Goal: Information Seeking & Learning: Learn about a topic

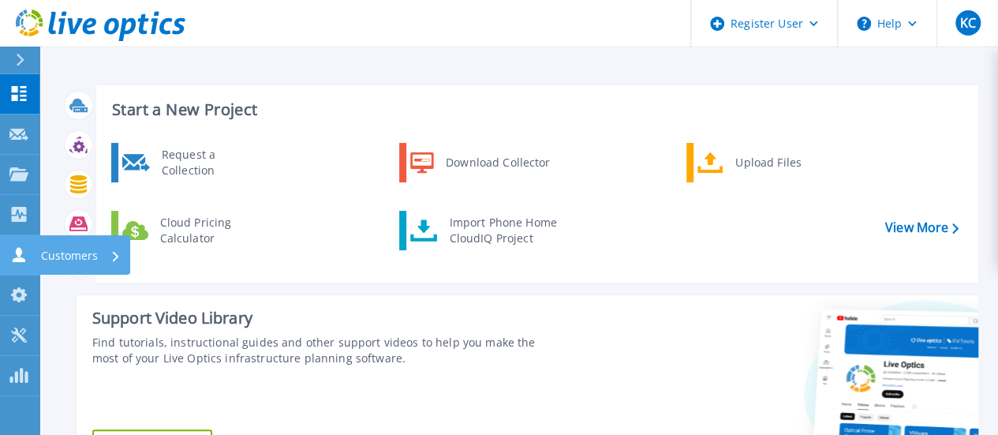
click at [31, 253] on link "Customers Customers" at bounding box center [19, 255] width 39 height 40
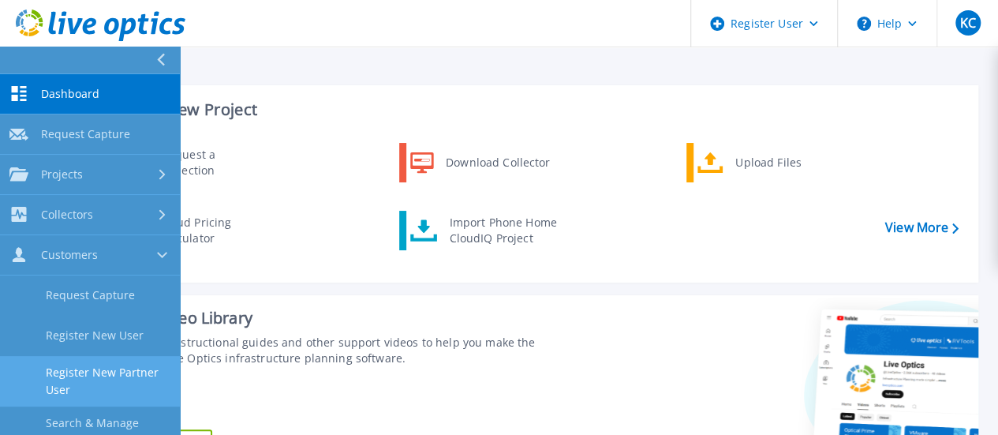
click at [118, 373] on link "Register New Partner User" at bounding box center [90, 381] width 180 height 50
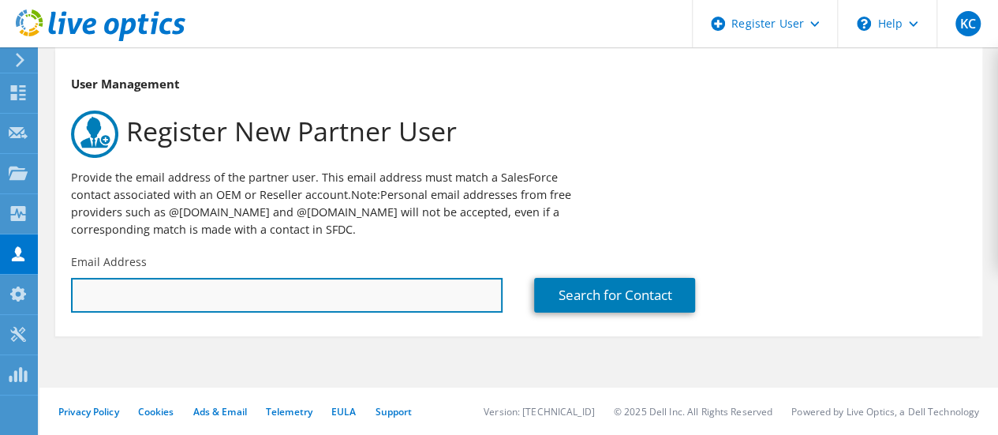
click at [155, 294] on input "text" at bounding box center [287, 295] width 432 height 35
paste input "shickey@pfh.ie"
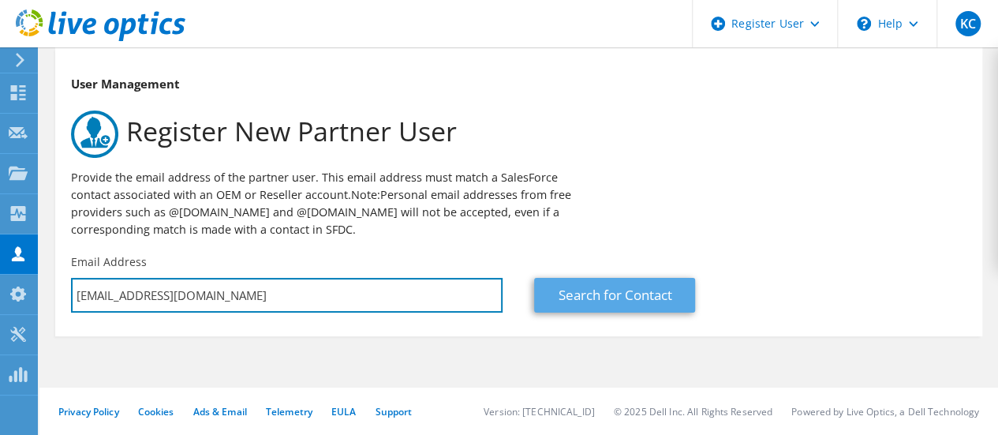
type input "shickey@pfh.ie"
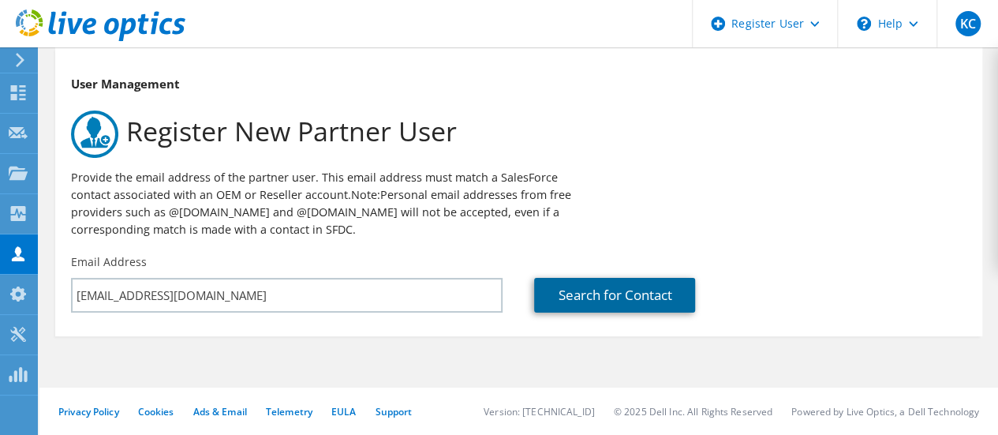
click at [638, 301] on link "Search for Contact" at bounding box center [614, 295] width 161 height 35
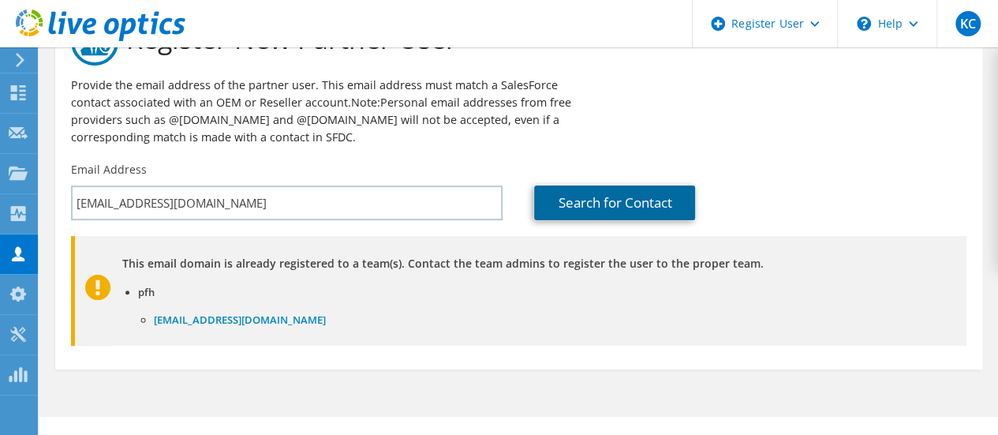
scroll to position [93, 0]
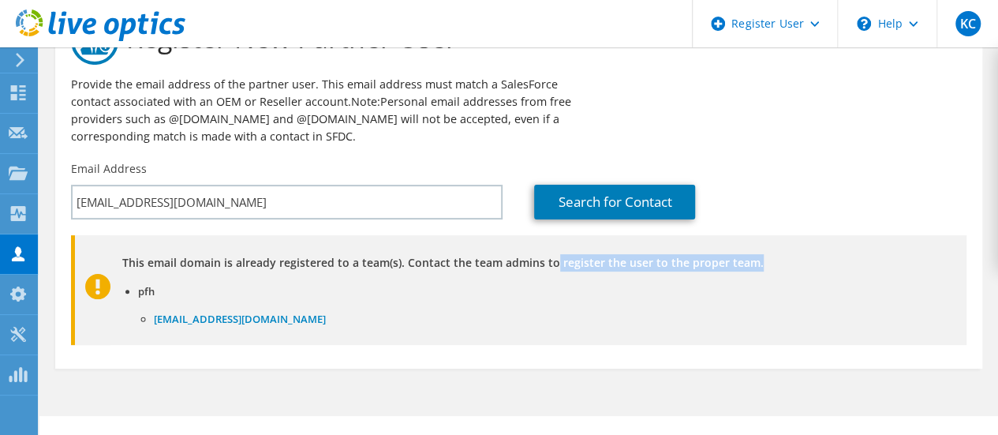
drag, startPoint x: 347, startPoint y: 266, endPoint x: 533, endPoint y: 288, distance: 187.5
click at [536, 277] on div "This email domain is already registered to a team(s). Contact the team admins t…" at bounding box center [520, 290] width 891 height 110
click at [548, 323] on li "jmaccarthy@pfh.ie" at bounding box center [544, 318] width 781 height 17
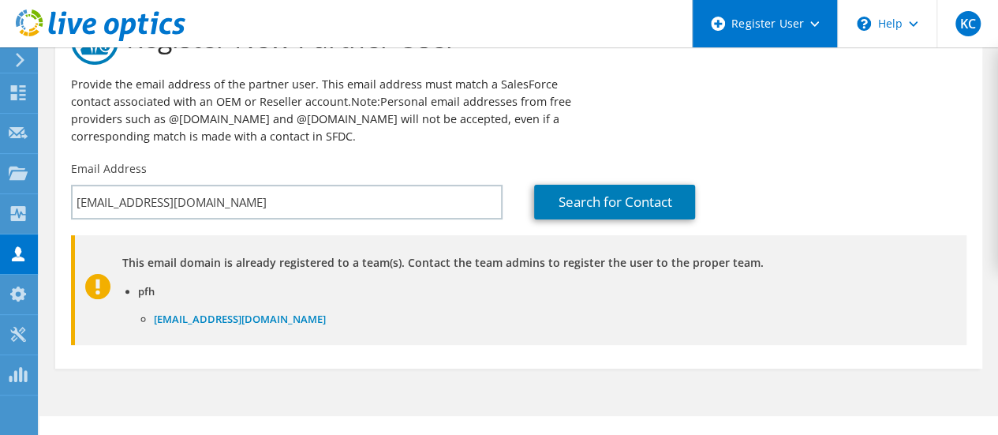
click at [817, 26] on div "Register User" at bounding box center [764, 23] width 145 height 47
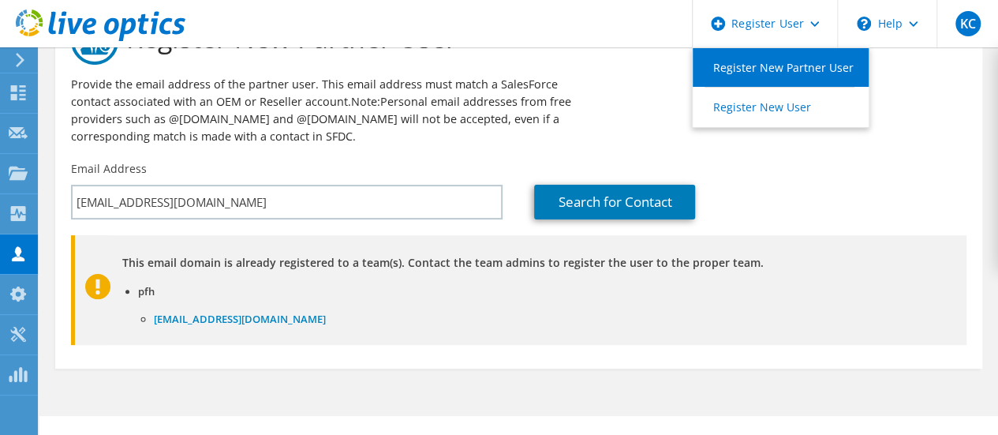
click at [796, 67] on link "Register New Partner User" at bounding box center [781, 67] width 176 height 39
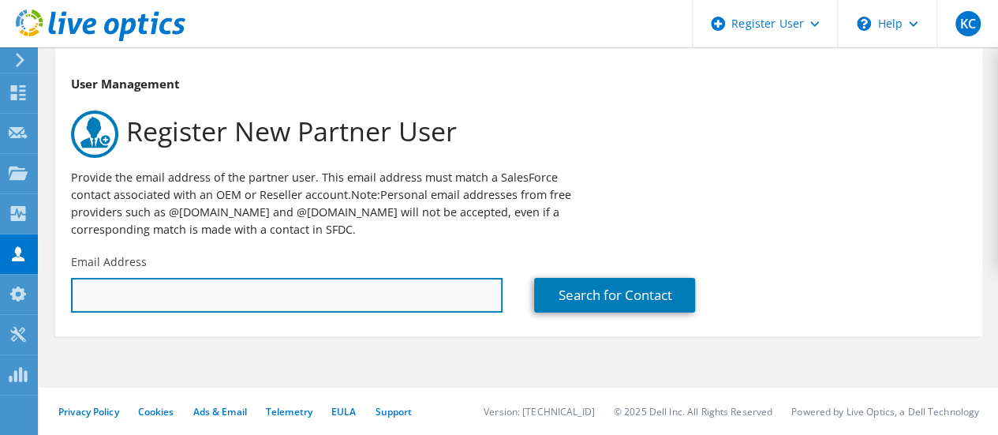
click at [115, 280] on input "text" at bounding box center [287, 295] width 432 height 35
paste input "[EMAIL_ADDRESS][DOMAIN_NAME]"
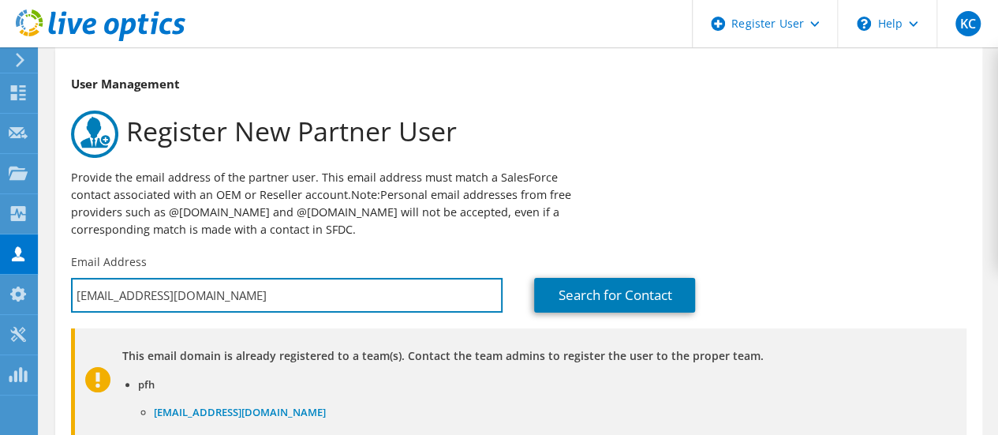
type input "[EMAIL_ADDRESS][DOMAIN_NAME]"
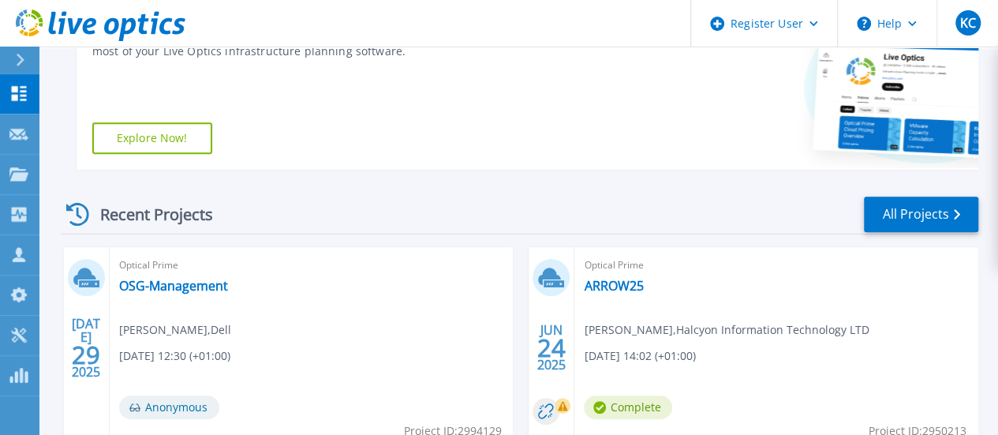
scroll to position [310, 0]
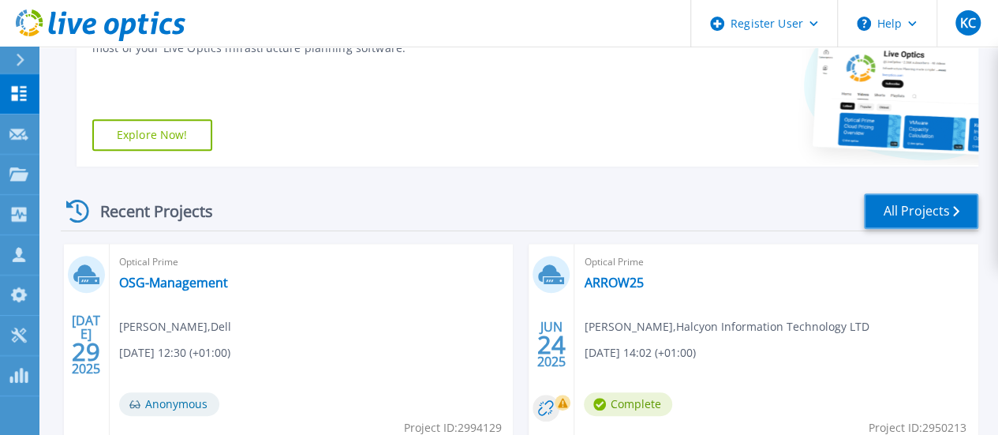
click at [918, 214] on link "All Projects" at bounding box center [921, 210] width 114 height 35
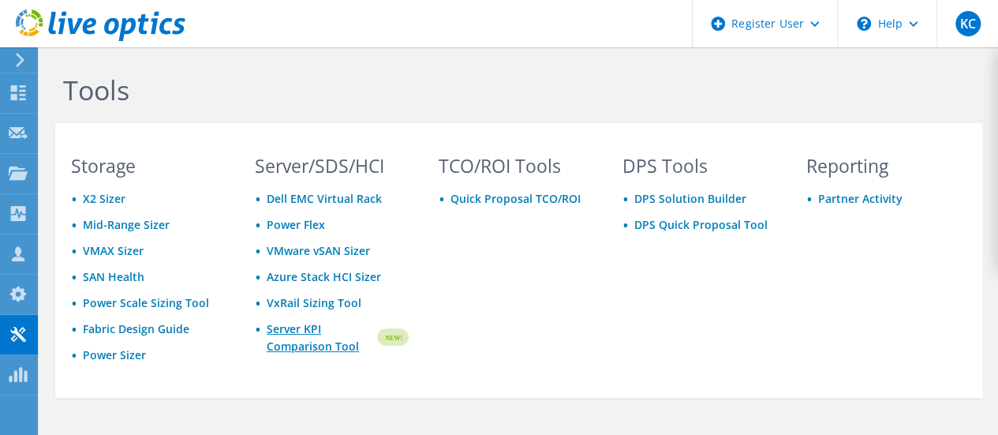
click at [301, 334] on link "Server KPI Comparison Tool" at bounding box center [321, 337] width 108 height 35
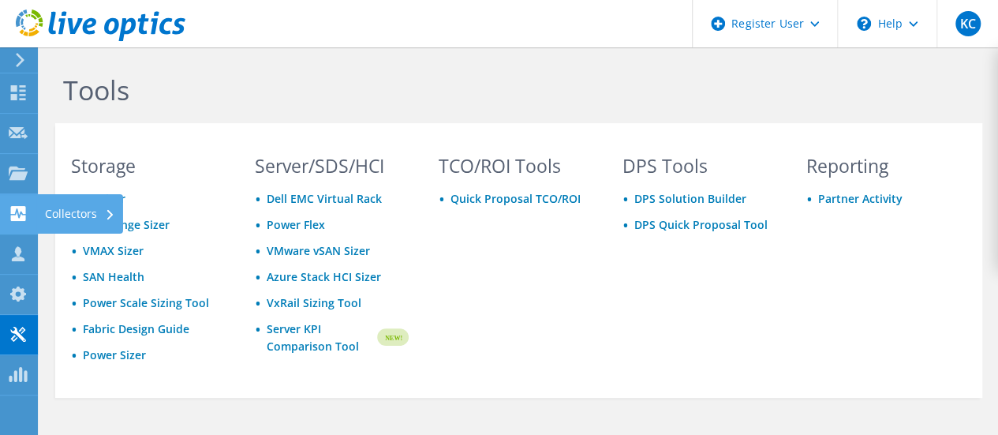
click at [21, 219] on use at bounding box center [18, 213] width 15 height 15
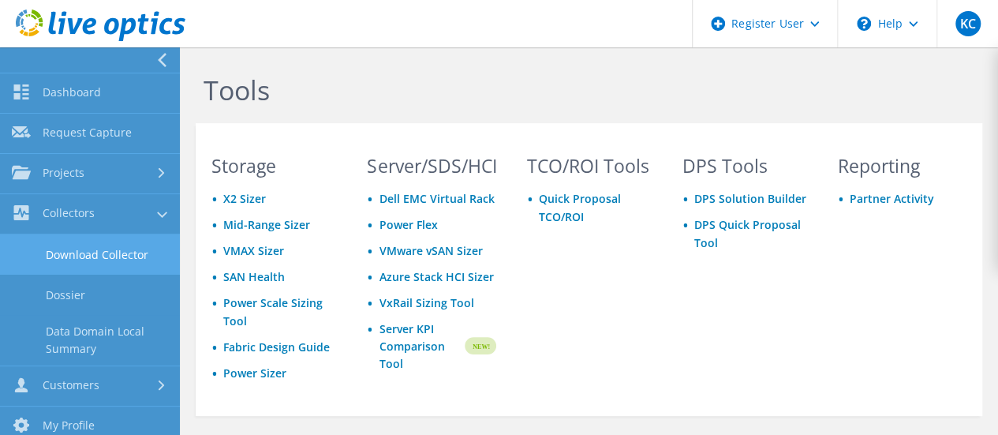
click at [118, 258] on link "Download Collector" at bounding box center [90, 254] width 180 height 40
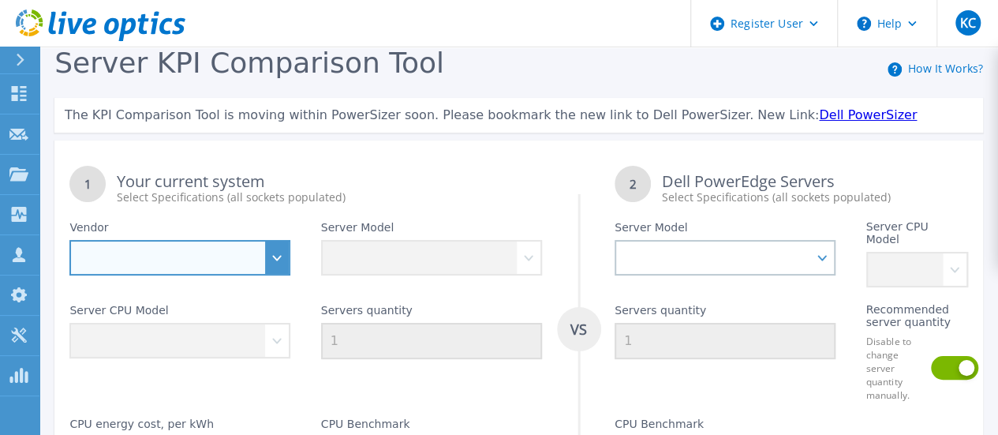
click at [278, 255] on select "Dell HPE Lenovo Supermicro" at bounding box center [179, 257] width 221 height 35
select select "HPE"
click at [69, 240] on select "Dell HPE Lenovo Supermicro" at bounding box center [179, 257] width 221 height 35
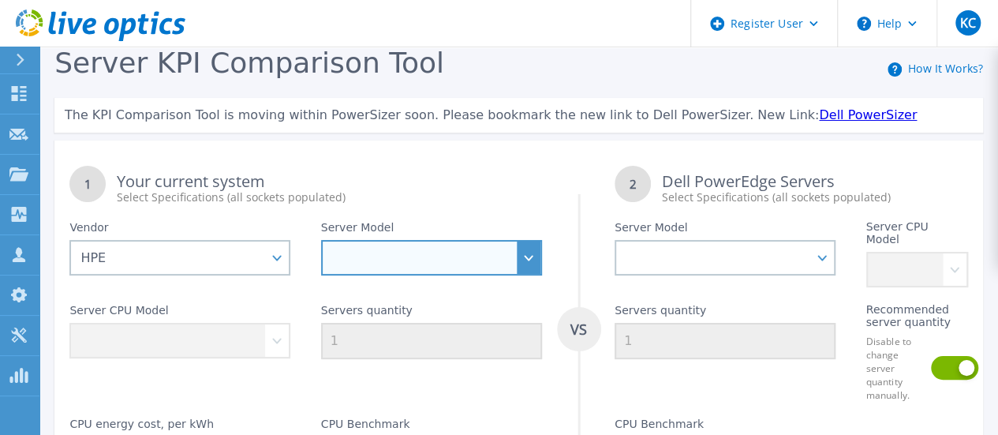
click at [530, 266] on select "Cloudline CL3150 Compute Scale-up Server 3200 DL110 DL145 DL20 DL320 DL325 DL34…" at bounding box center [431, 257] width 221 height 35
select select "DL380"
click at [321, 240] on select "Cloudline CL3150 Compute Scale-up Server 3200 DL110 DL145 DL20 DL320 DL325 DL34…" at bounding box center [431, 257] width 221 height 35
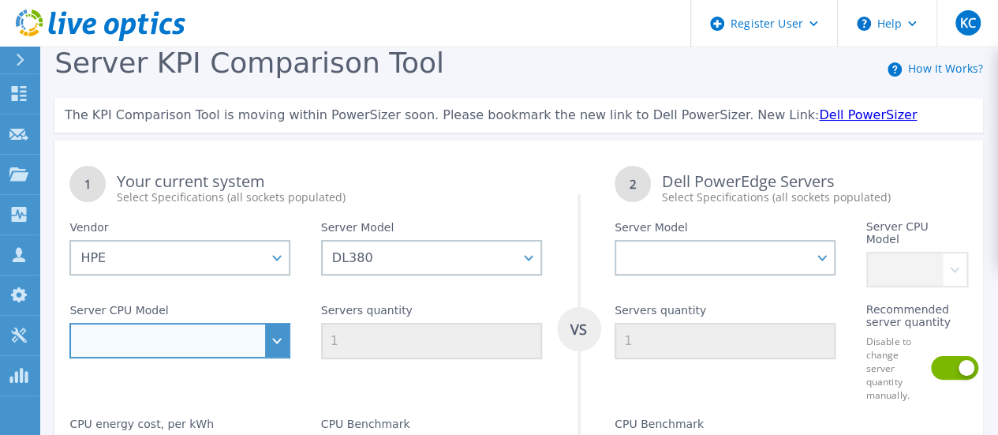
click at [174, 329] on select "Intel Xeon 6526Y 2.8GHz Intel Xeon 6530 2.1GHz Intel Xeon 6534 3.9GHz Intel Xeo…" at bounding box center [179, 340] width 221 height 35
select select "312546"
click at [69, 323] on select "Intel Xeon 6526Y 2.8GHz Intel Xeon 6530 2.1GHz Intel Xeon 6534 3.9GHz Intel Xeo…" at bounding box center [179, 340] width 221 height 35
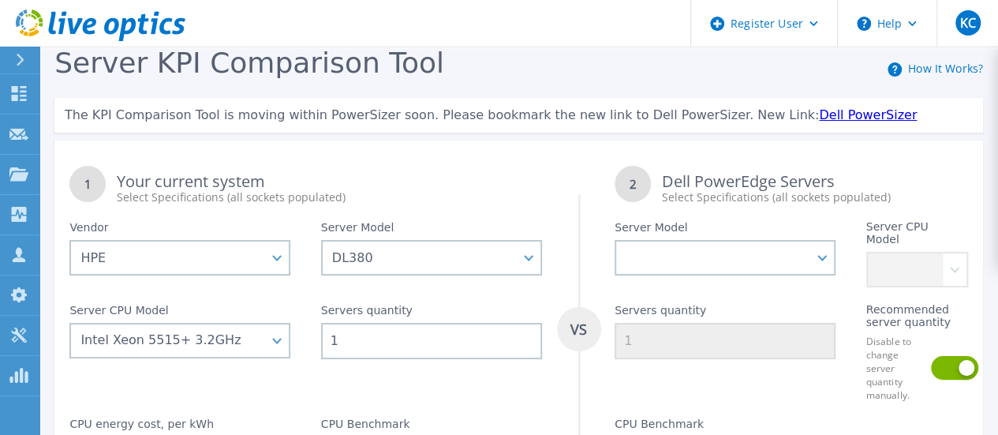
click at [372, 324] on input "1" at bounding box center [431, 341] width 221 height 36
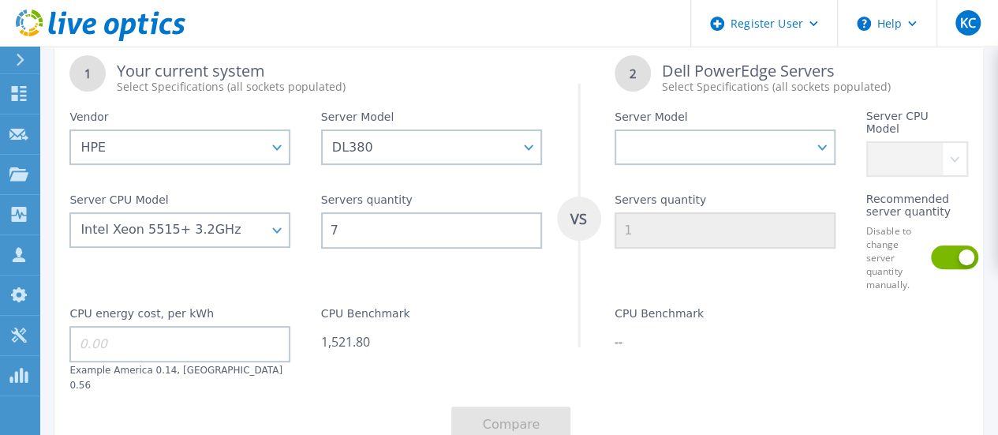
scroll to position [113, 0]
type input "7"
click at [133, 326] on input at bounding box center [179, 341] width 221 height 36
type input "15"
click at [485, 311] on div "CPU Benchmark 1,521.80" at bounding box center [431, 339] width 251 height 100
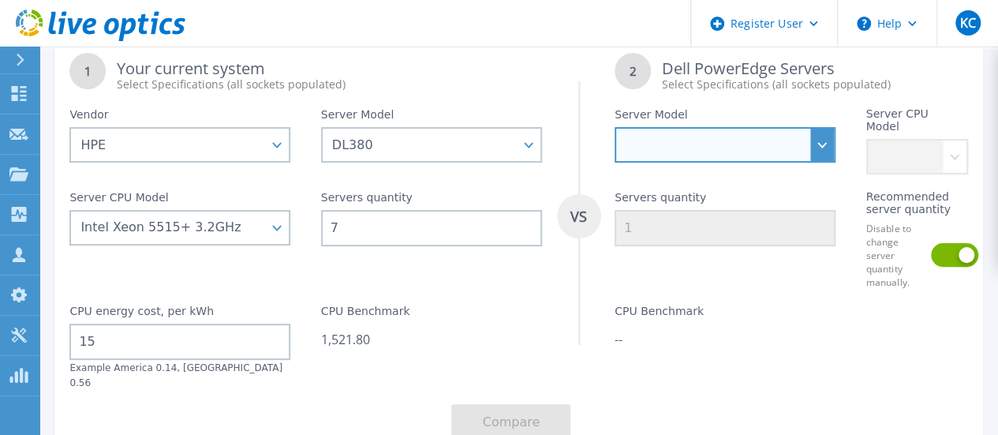
click at [817, 145] on select "PowerEdge C6520 PowerEdge C6525 PowerEdge HS5610 PowerEdge HS5620 PowerEdge R24…" at bounding box center [725, 144] width 221 height 35
select select "PowerEdge R770"
click at [615, 127] on select "PowerEdge C6520 PowerEdge C6525 PowerEdge HS5610 PowerEdge HS5620 PowerEdge R24…" at bounding box center [725, 144] width 221 height 35
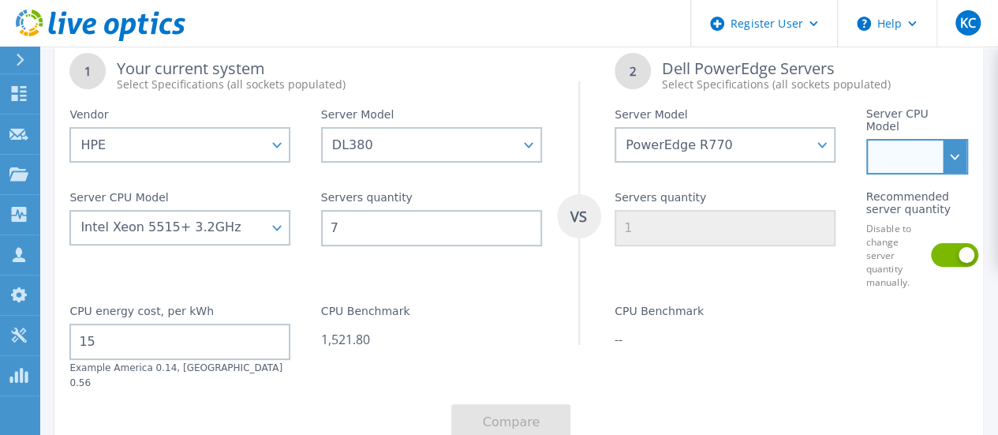
click at [957, 151] on select "Intel Xeon 6756E 1.8GHz Intel Xeon 6710E 2.4GHz Intel Xeon 6746E 2GHz Intel Xeo…" at bounding box center [917, 156] width 102 height 35
select select "312813"
click at [866, 139] on select "Intel Xeon 6756E 1.8GHz Intel Xeon 6710E 2.4GHz Intel Xeon 6746E 2GHz Intel Xeo…" at bounding box center [917, 156] width 102 height 35
type input "2"
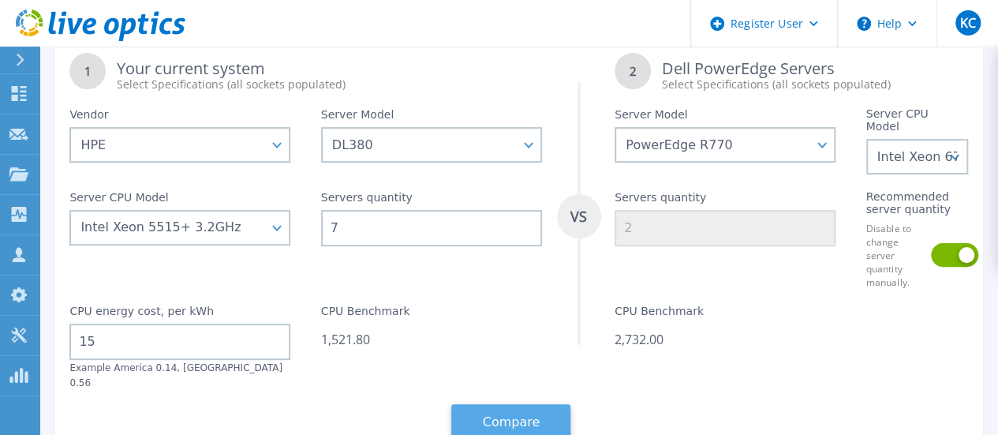
click at [499, 404] on button "Compare" at bounding box center [510, 421] width 119 height 35
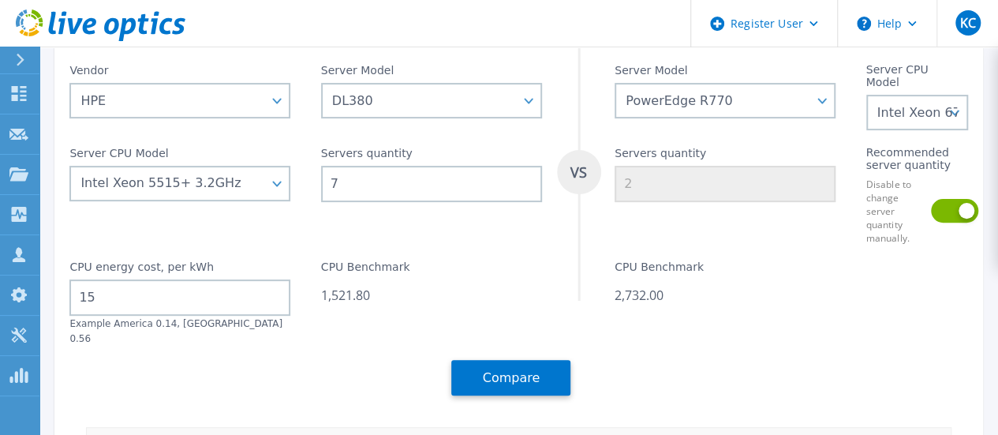
scroll to position [156, 0]
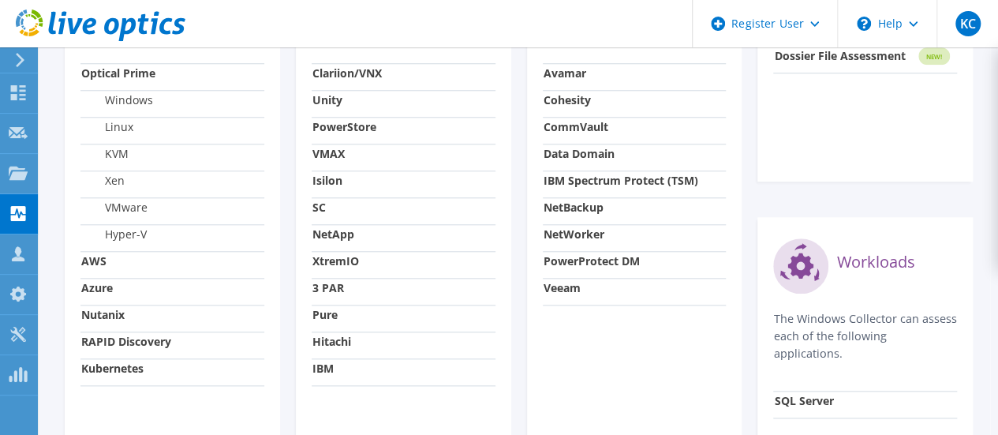
scroll to position [707, 0]
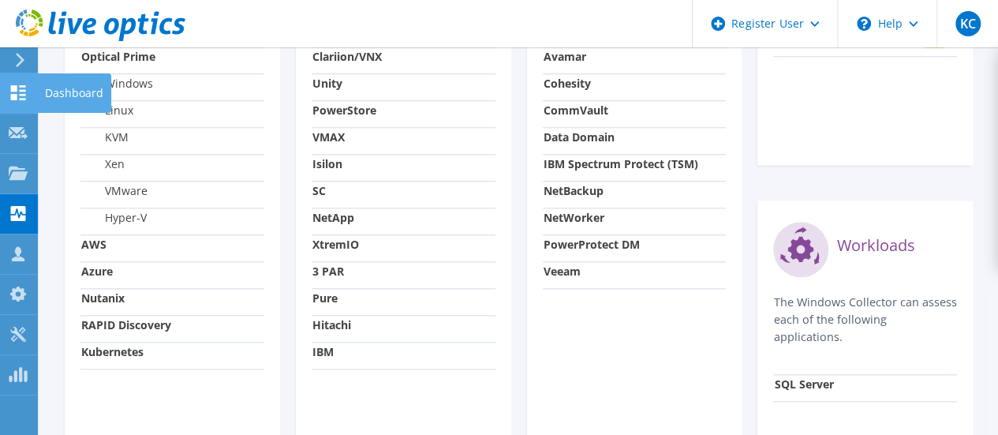
click at [10, 99] on icon at bounding box center [18, 92] width 19 height 15
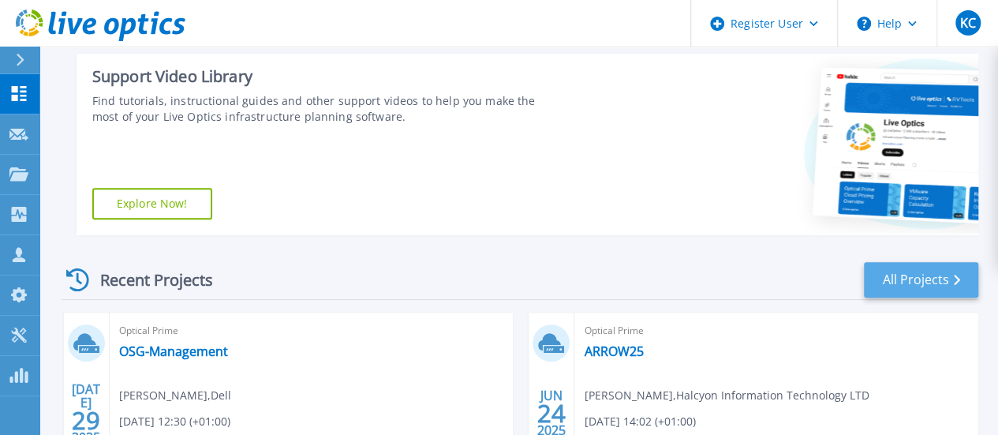
scroll to position [246, 0]
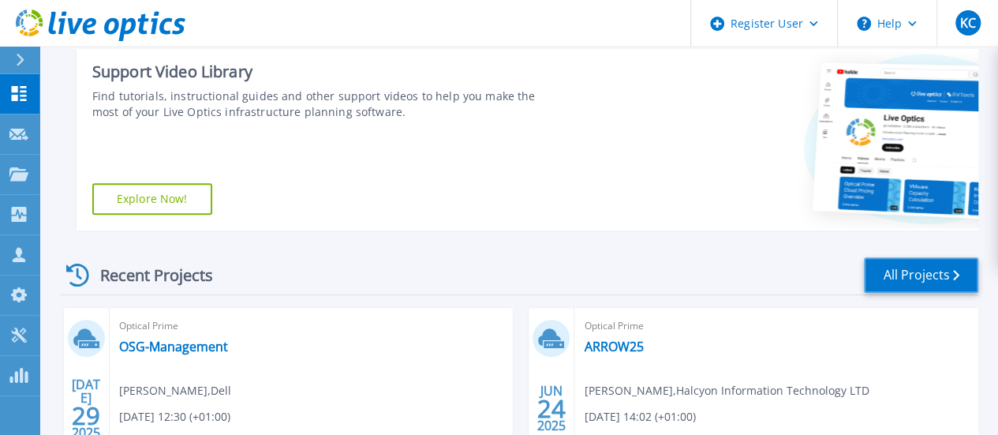
click at [891, 269] on link "All Projects" at bounding box center [921, 274] width 114 height 35
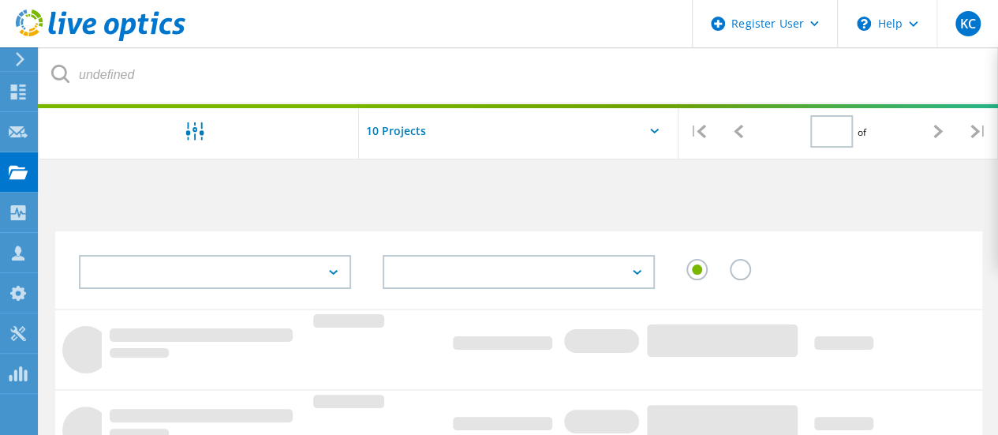
type input "1"
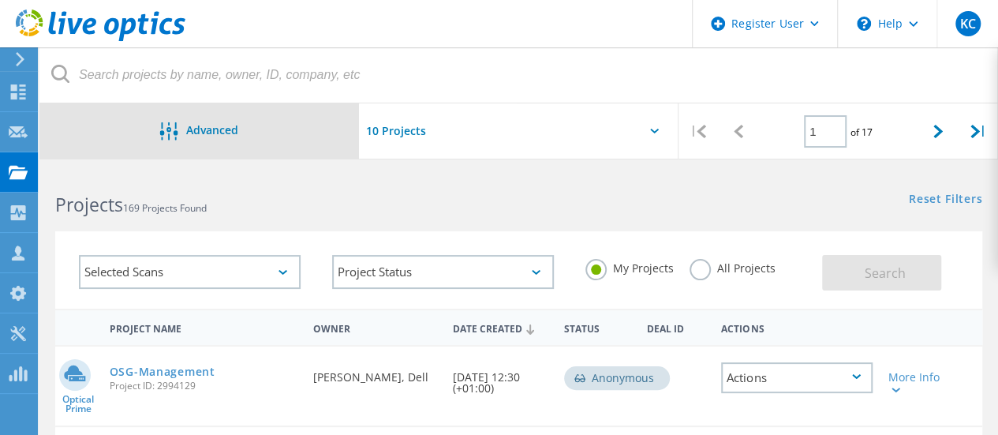
click at [245, 138] on div "Advanced" at bounding box center [198, 132] width 319 height 20
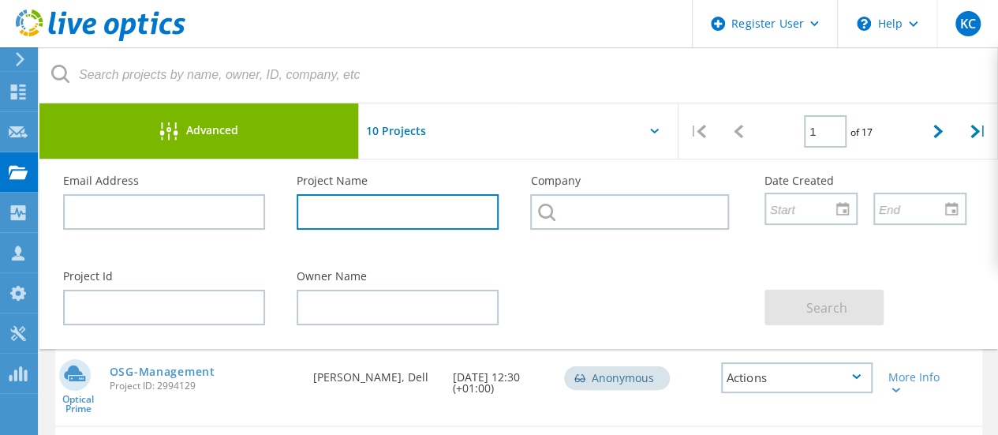
click at [331, 207] on input "text" at bounding box center [398, 211] width 202 height 35
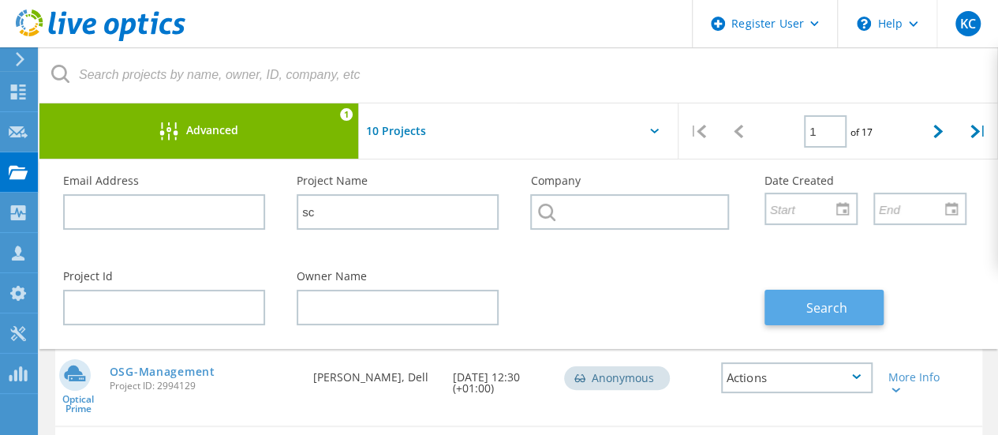
click at [820, 309] on span "Search" at bounding box center [826, 307] width 41 height 17
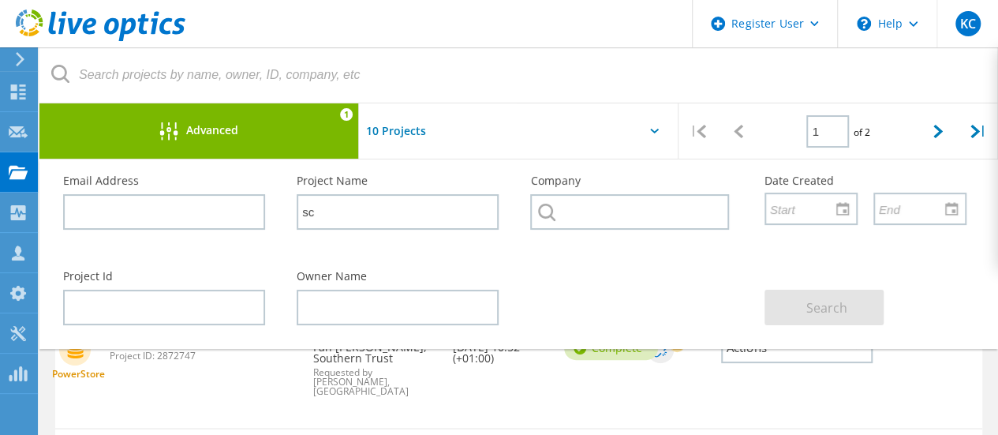
scroll to position [26, 0]
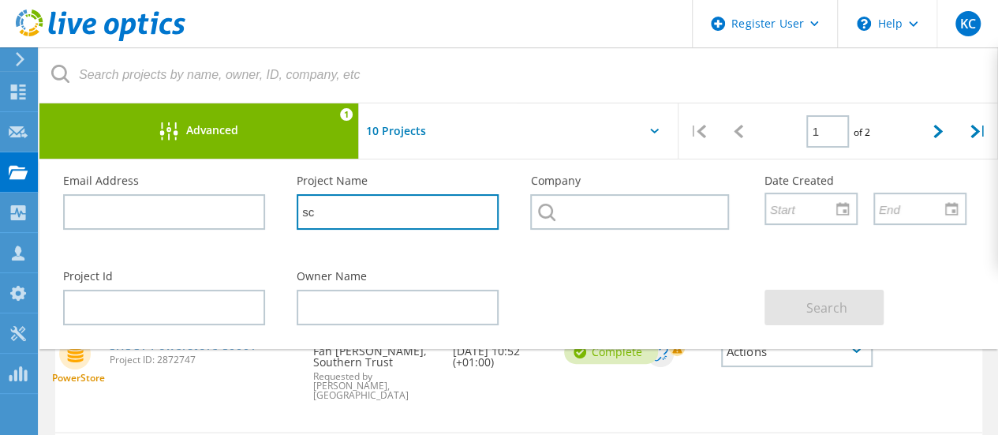
click at [400, 217] on input "sc" at bounding box center [398, 211] width 202 height 35
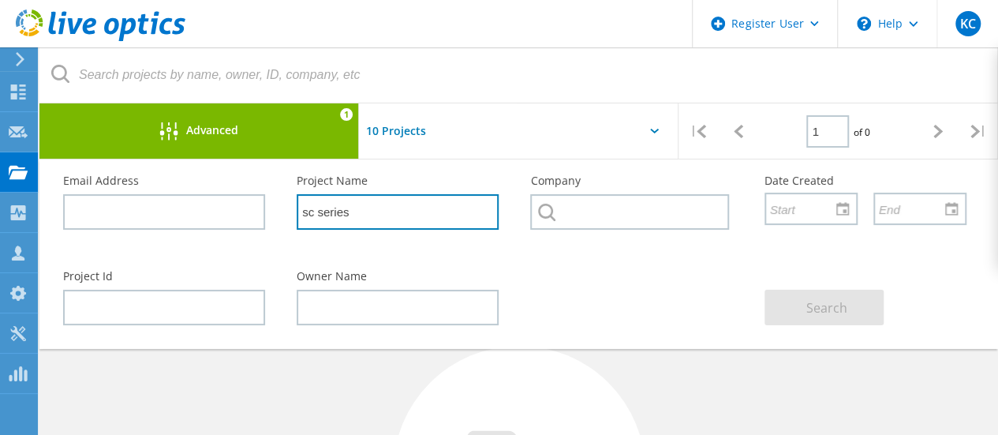
click at [379, 205] on input "sc series" at bounding box center [398, 211] width 202 height 35
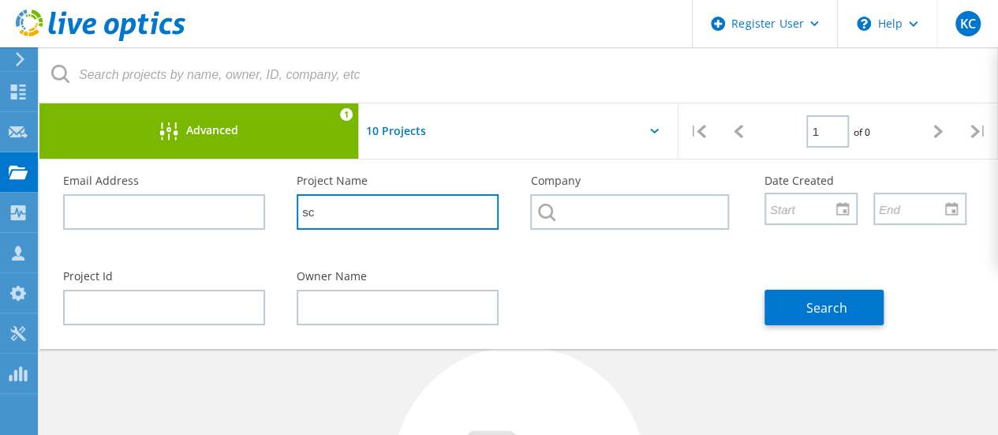
type input "s"
type input "compellent"
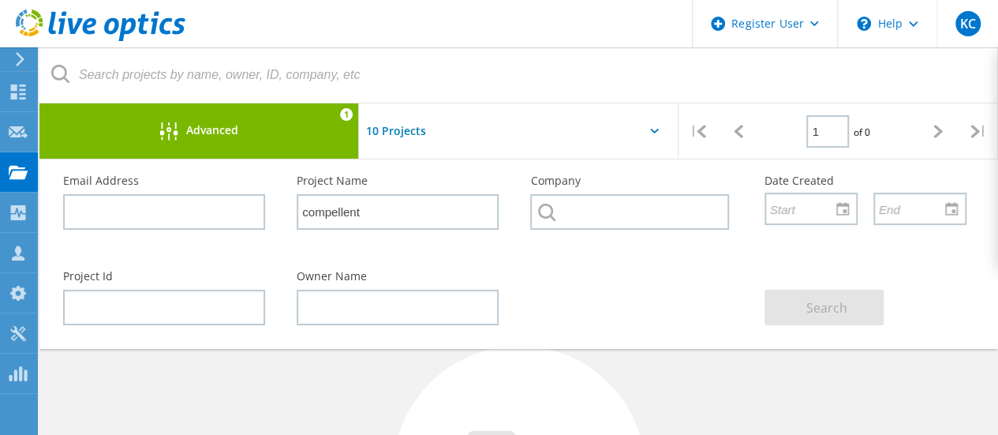
click at [381, 129] on input "text" at bounding box center [438, 130] width 158 height 55
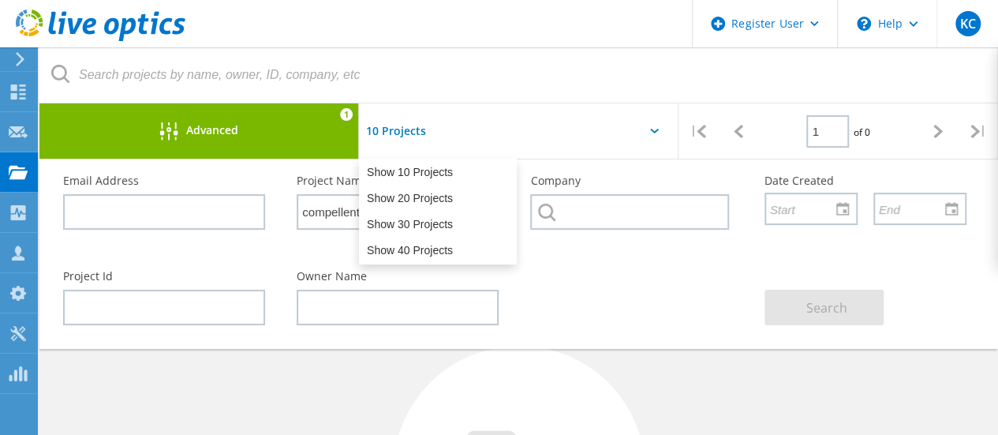
click at [428, 119] on input "text" at bounding box center [438, 130] width 158 height 55
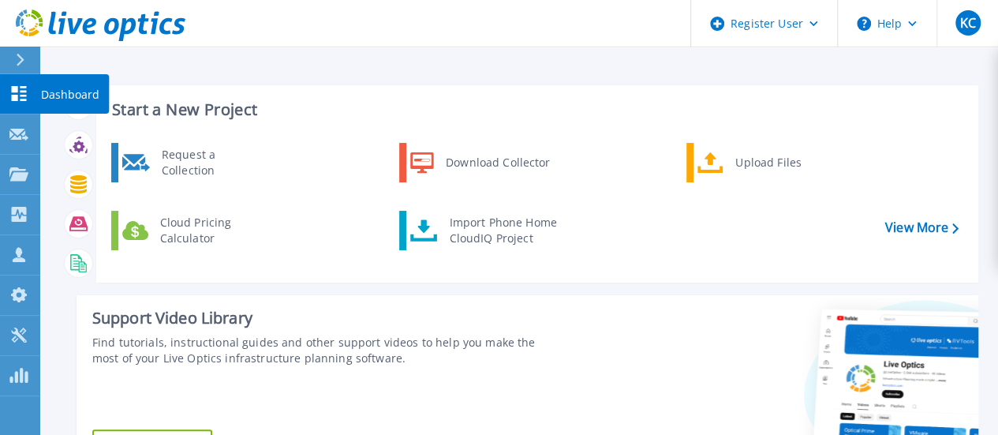
click at [24, 90] on icon at bounding box center [18, 93] width 19 height 15
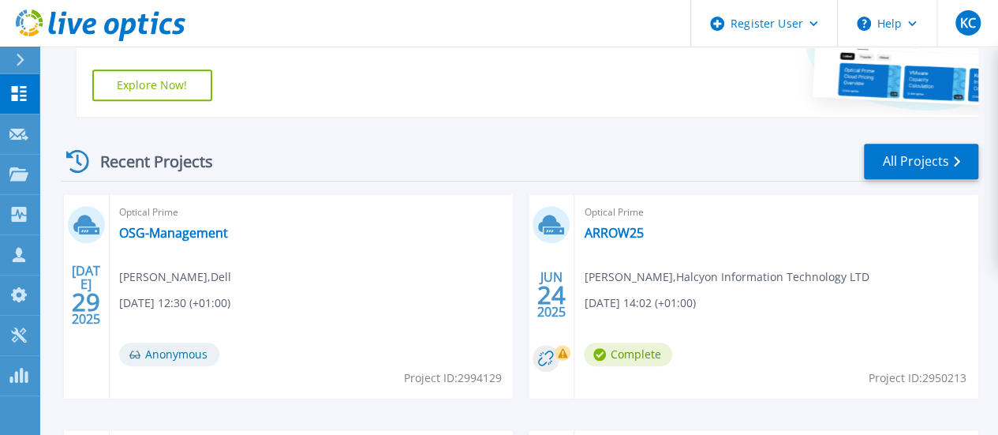
scroll to position [357, 0]
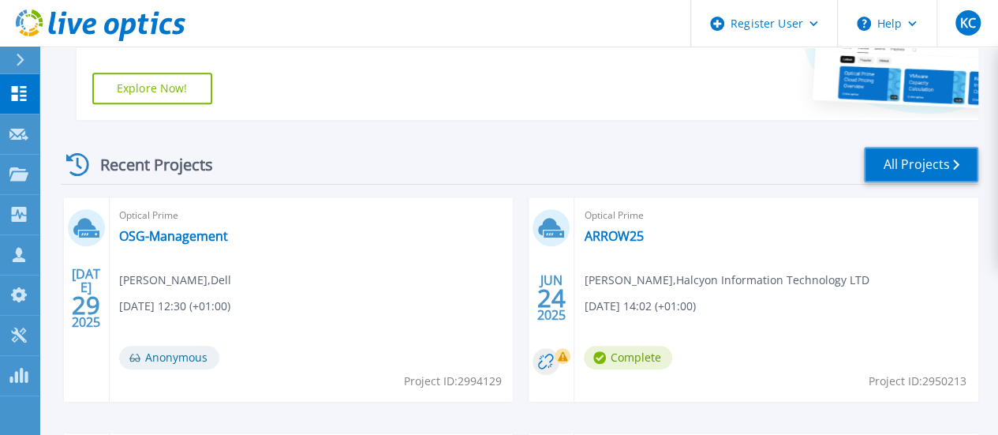
click at [879, 160] on link "All Projects" at bounding box center [921, 164] width 114 height 35
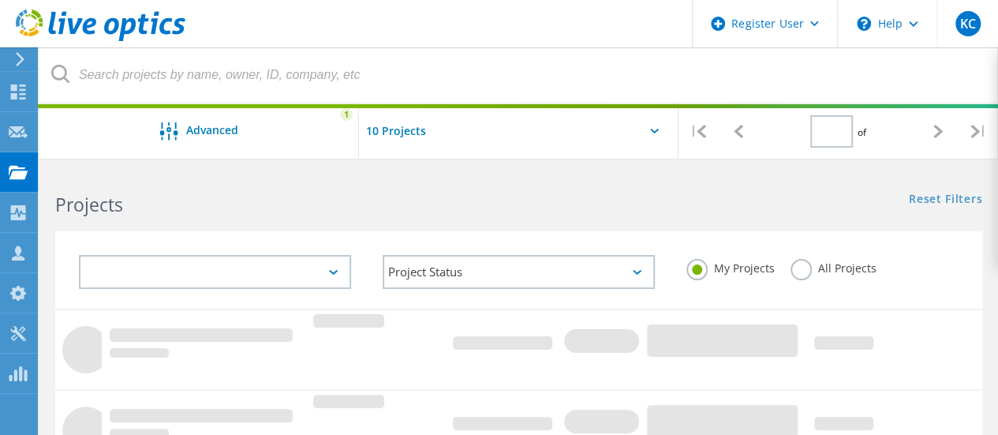
type input "1"
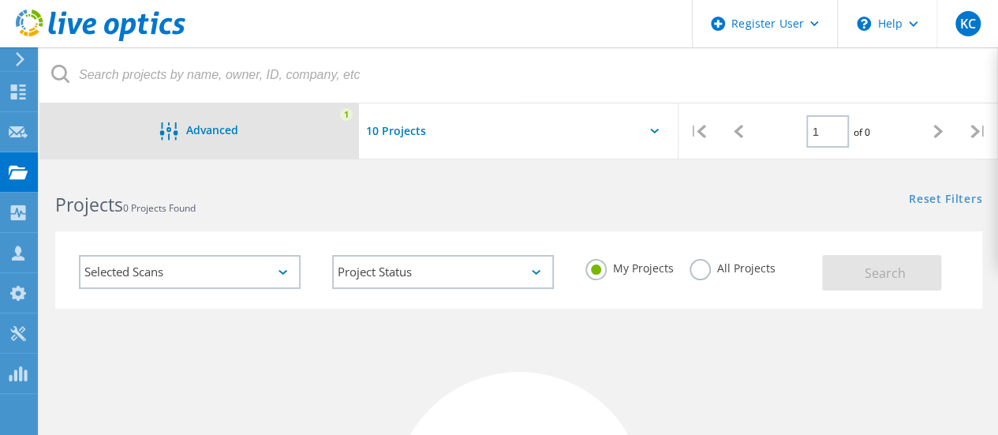
click at [250, 136] on div "Advanced" at bounding box center [198, 132] width 319 height 20
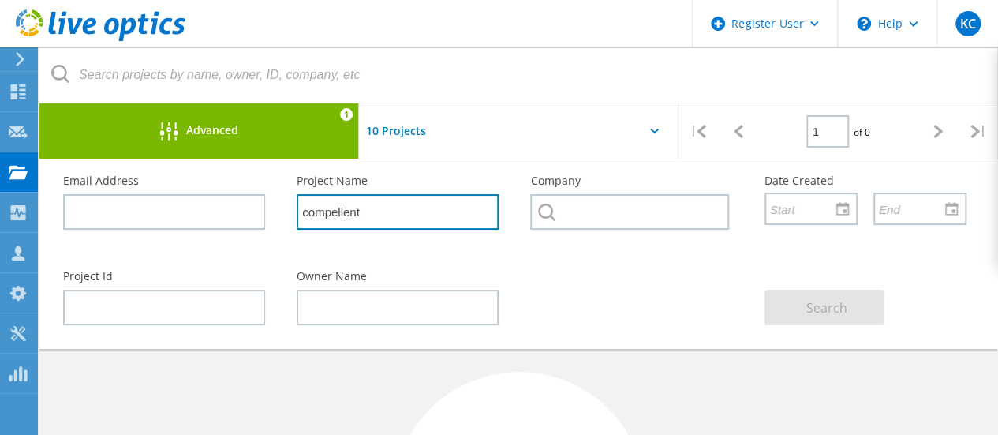
drag, startPoint x: 380, startPoint y: 215, endPoint x: 260, endPoint y: 230, distance: 121.6
click at [237, 211] on div "Email Address Project Name compellent Company Date Created" at bounding box center [514, 206] width 935 height 95
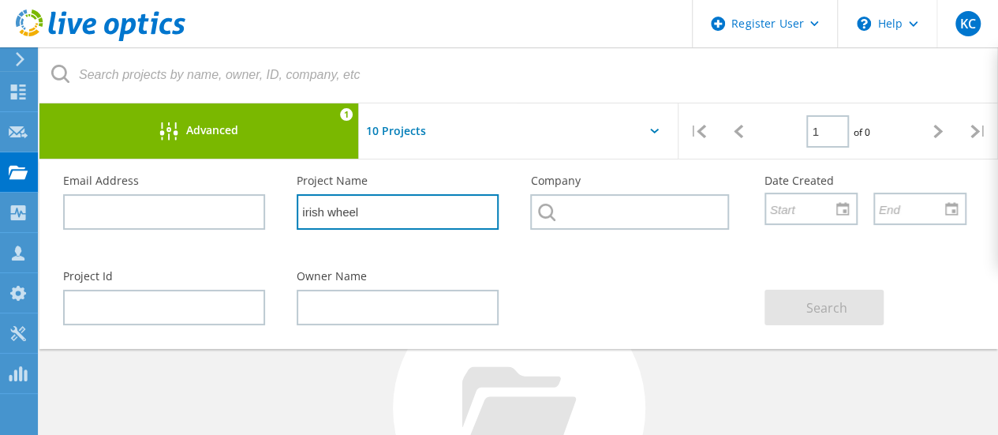
scroll to position [95, 0]
click at [383, 211] on input "irish wheel" at bounding box center [398, 211] width 202 height 35
click at [405, 211] on input "irish wheel" at bounding box center [398, 211] width 202 height 35
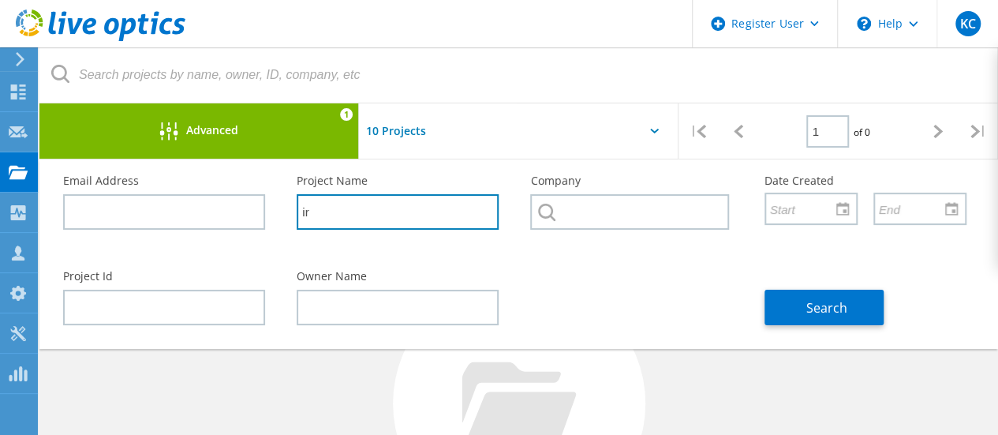
type input "i"
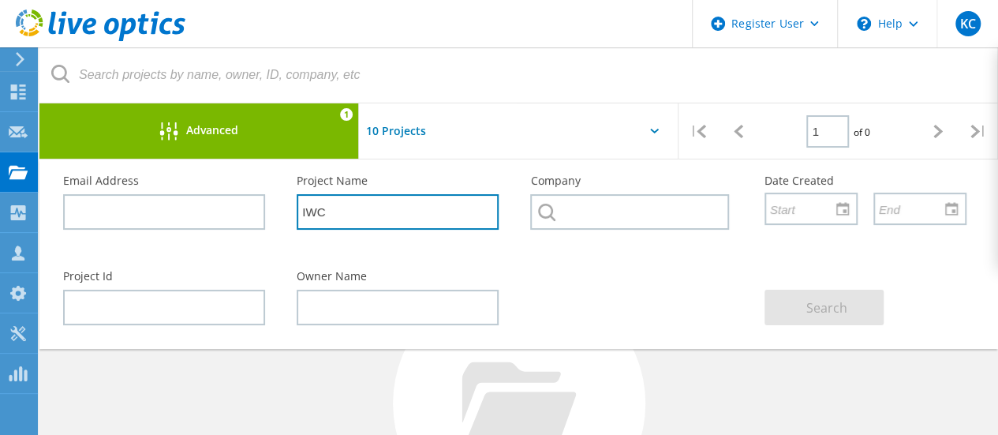
click at [346, 212] on input "IWC" at bounding box center [398, 211] width 202 height 35
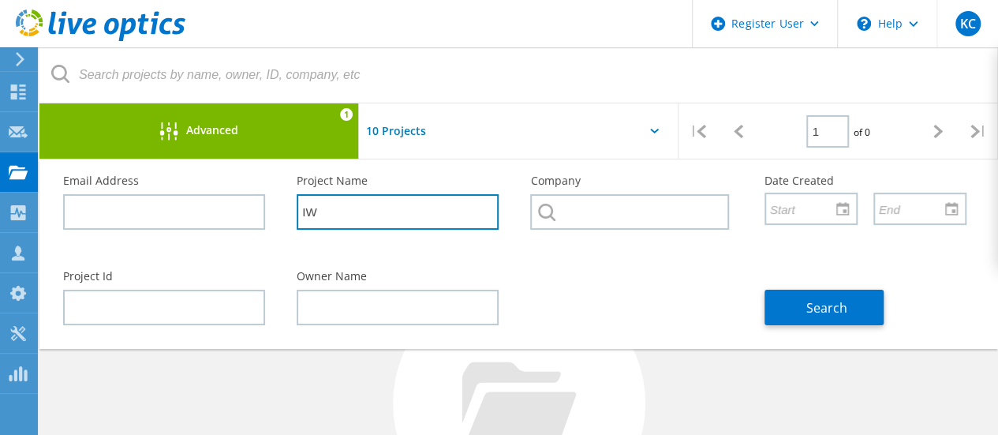
type input "I"
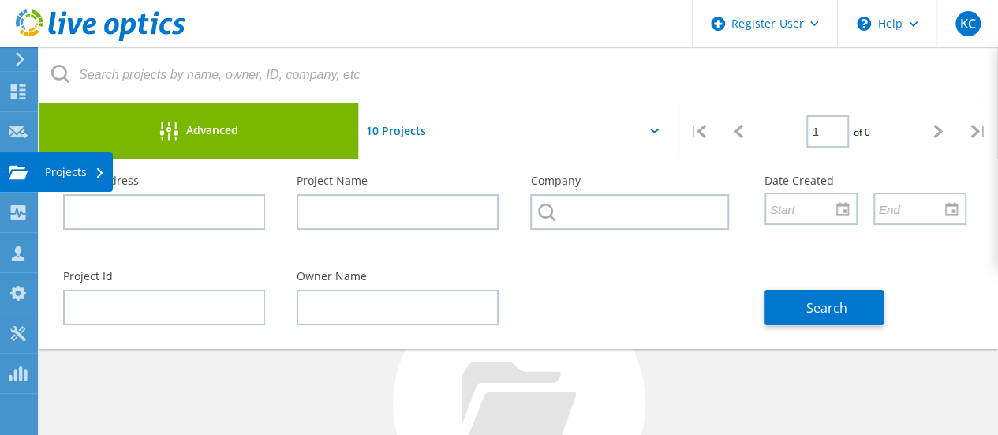
click at [13, 174] on use at bounding box center [18, 171] width 19 height 13
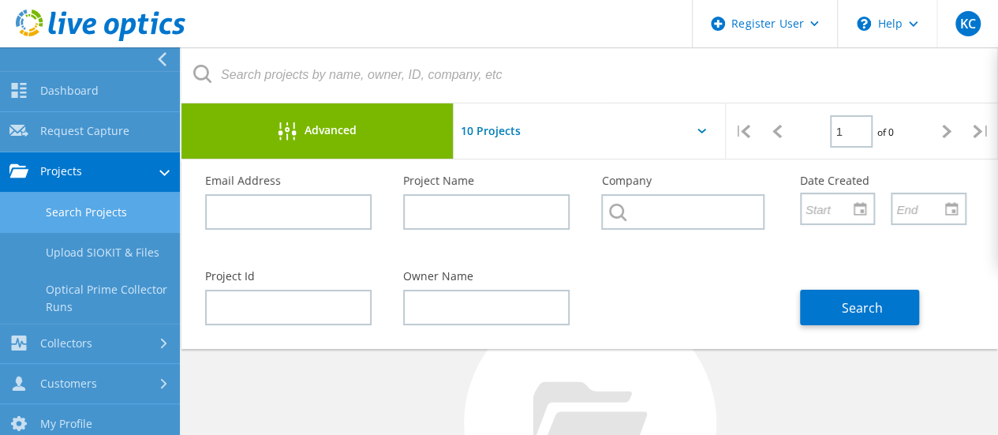
click at [76, 161] on link "Projects" at bounding box center [90, 172] width 180 height 40
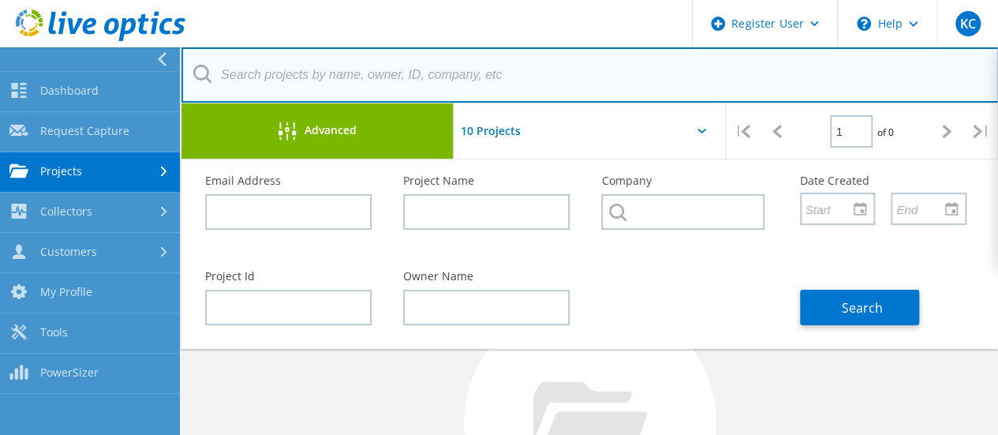
click at [336, 69] on input "text" at bounding box center [589, 74] width 817 height 55
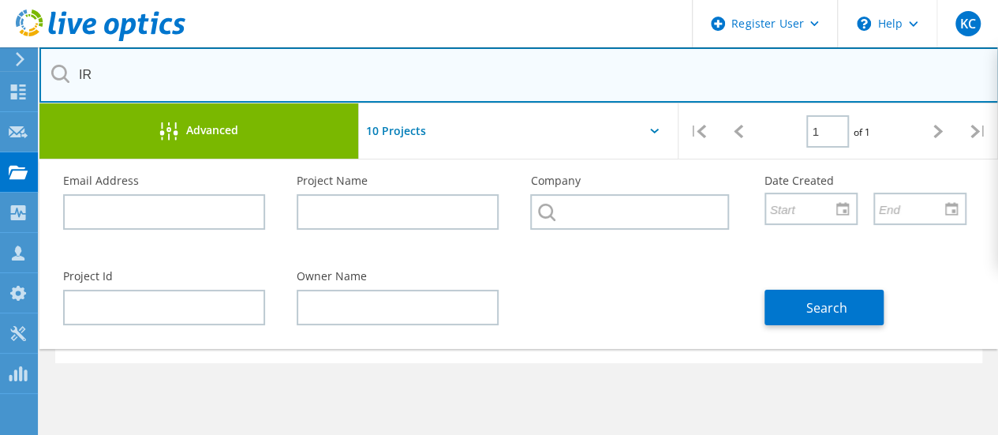
type input "I"
type input "W"
type input "IWC"
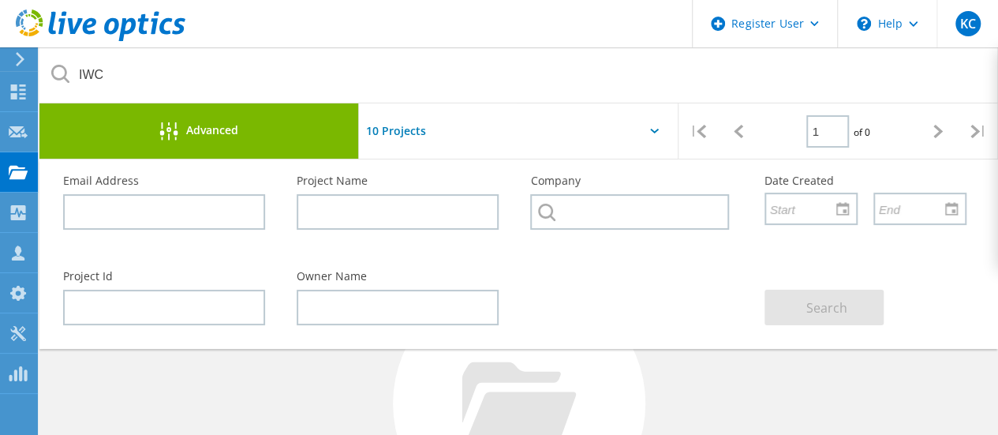
click at [405, 140] on input "text" at bounding box center [438, 130] width 158 height 55
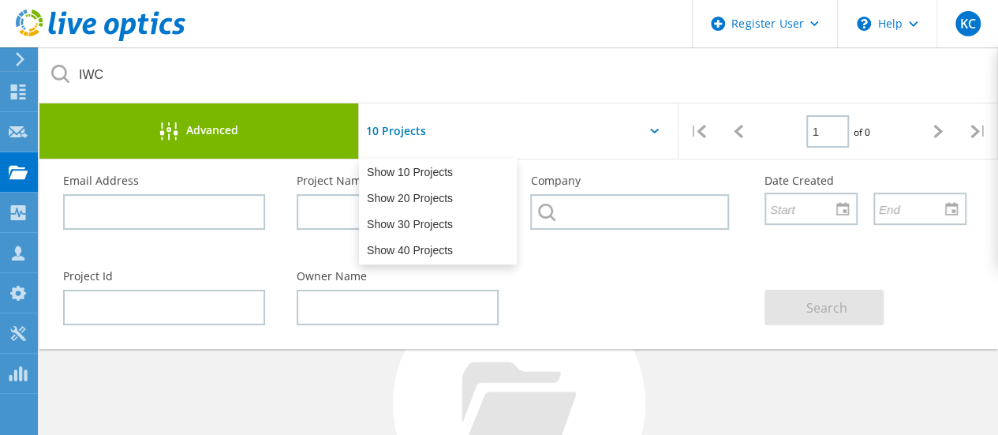
click at [409, 130] on input "text" at bounding box center [438, 130] width 158 height 55
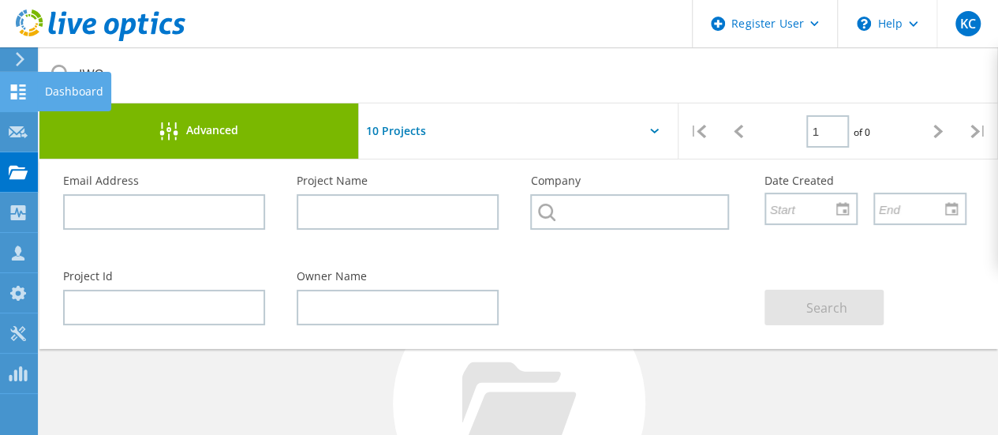
click at [24, 92] on use at bounding box center [18, 91] width 15 height 15
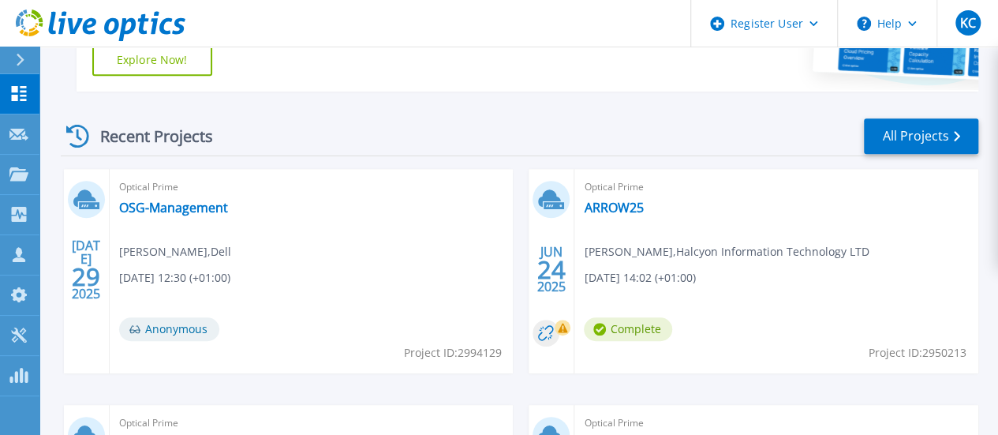
scroll to position [390, 0]
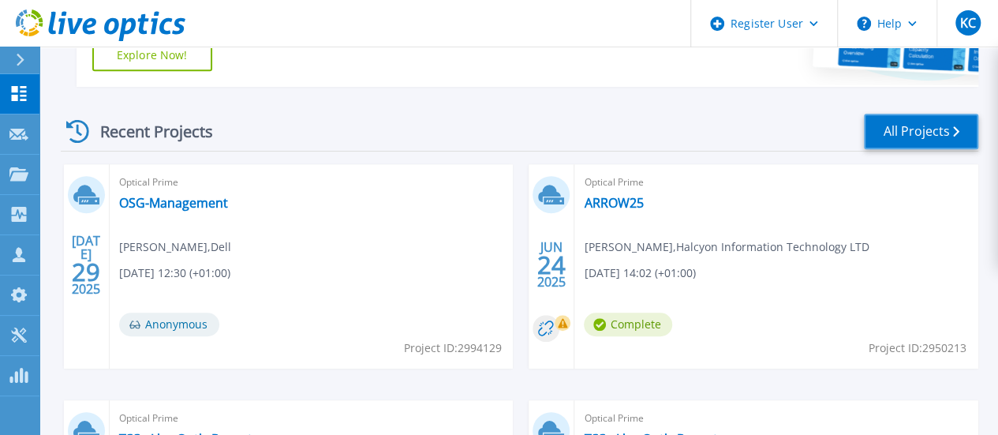
click at [891, 125] on link "All Projects" at bounding box center [921, 131] width 114 height 35
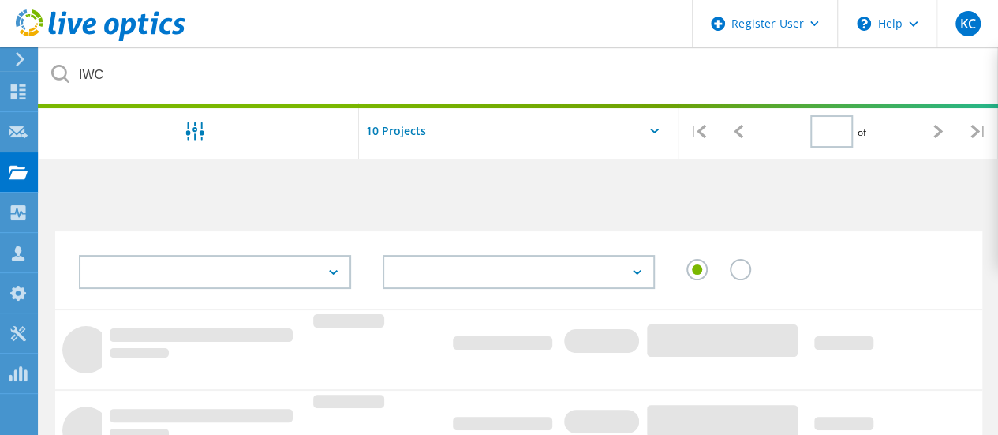
type input "1"
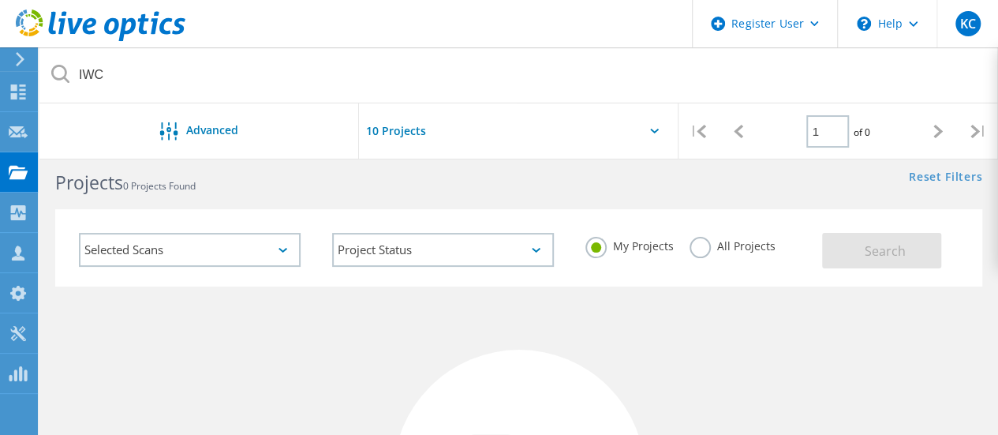
scroll to position [3, 0]
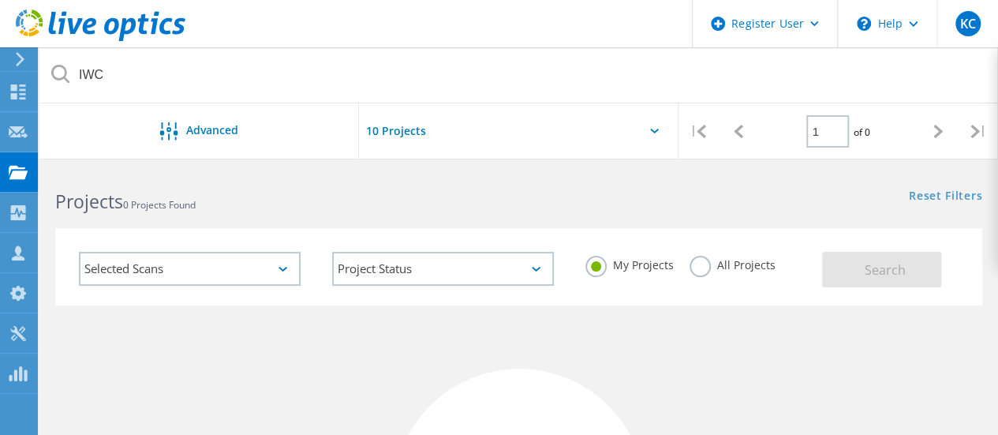
click at [470, 134] on input "text" at bounding box center [438, 130] width 158 height 55
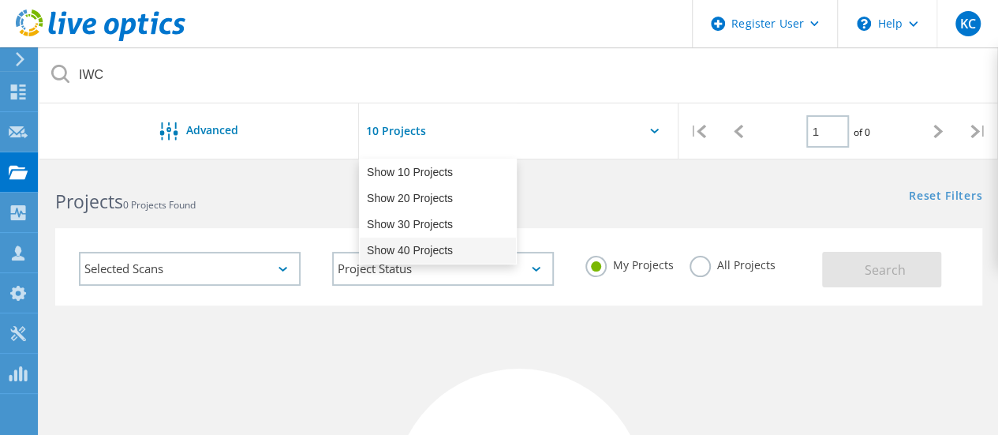
click at [393, 245] on div "Show 40 Projects" at bounding box center [438, 250] width 156 height 26
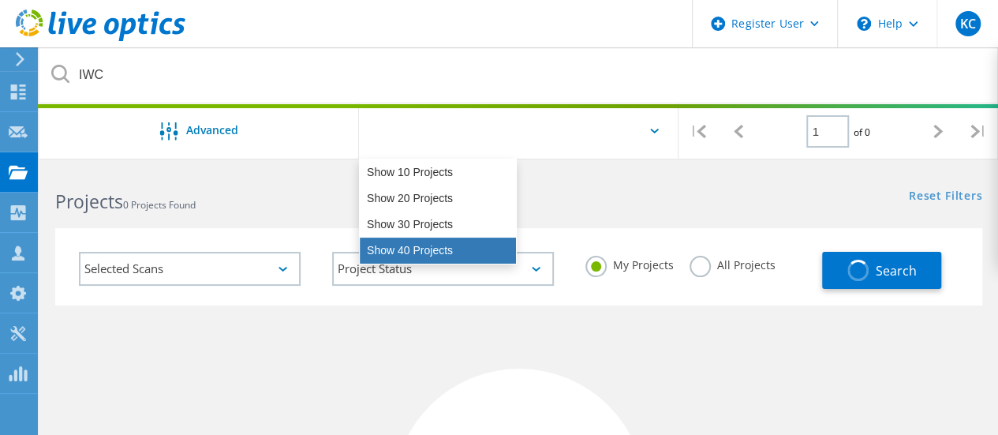
type input "Show 40 Projects"
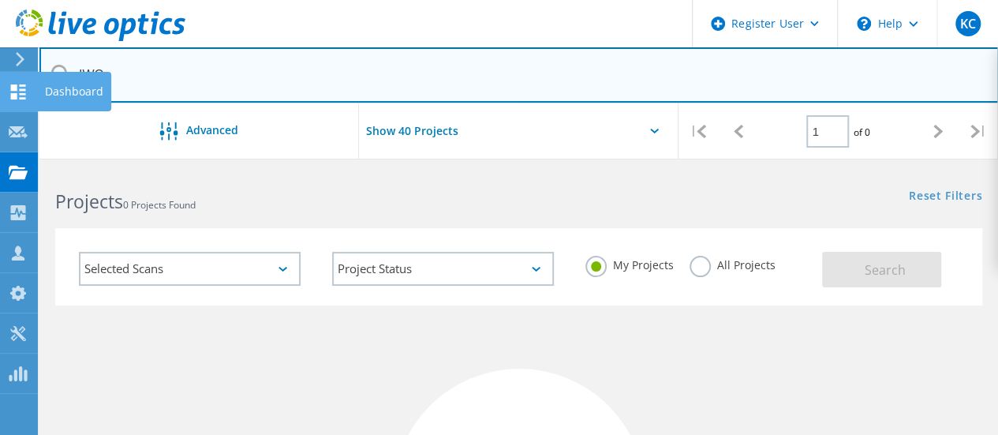
drag, startPoint x: 114, startPoint y: 71, endPoint x: 28, endPoint y: 72, distance: 86.0
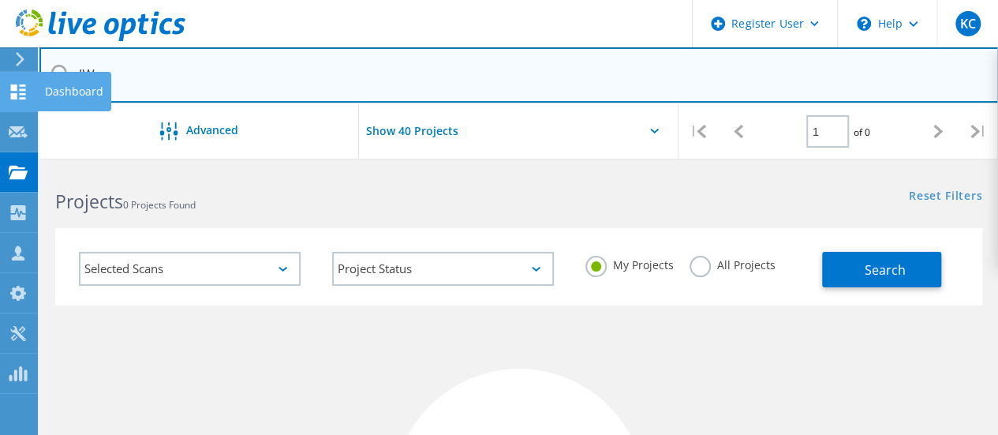
type input "IW"
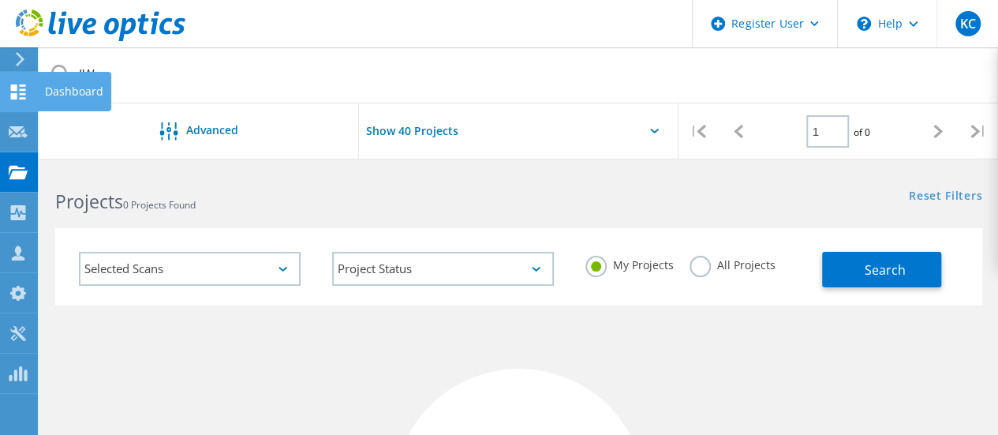
click at [21, 91] on icon at bounding box center [18, 91] width 19 height 15
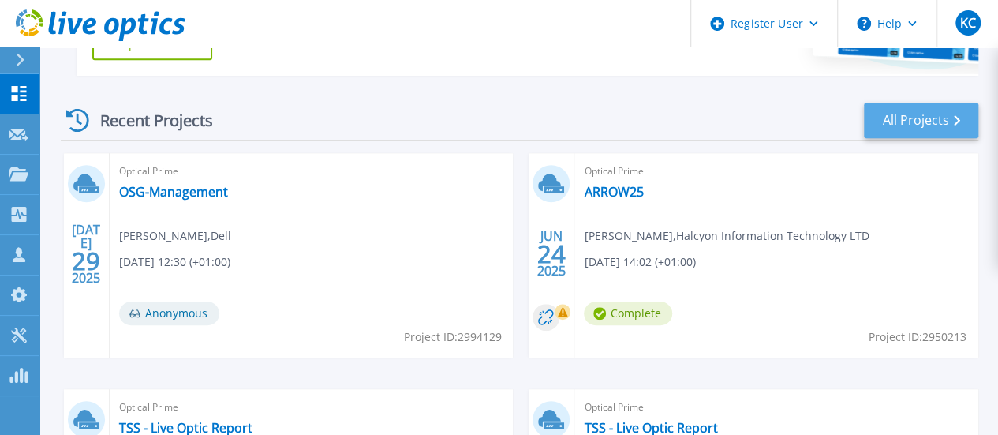
scroll to position [397, 0]
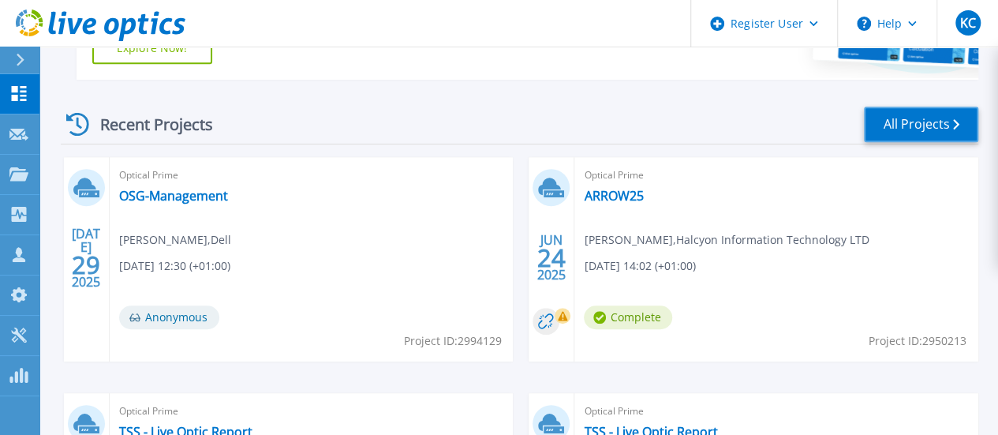
click at [910, 127] on link "All Projects" at bounding box center [921, 123] width 114 height 35
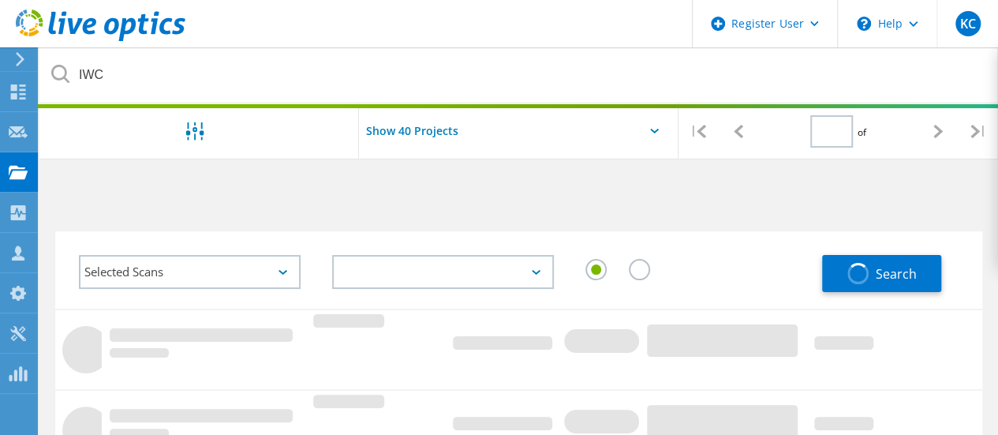
type input "1"
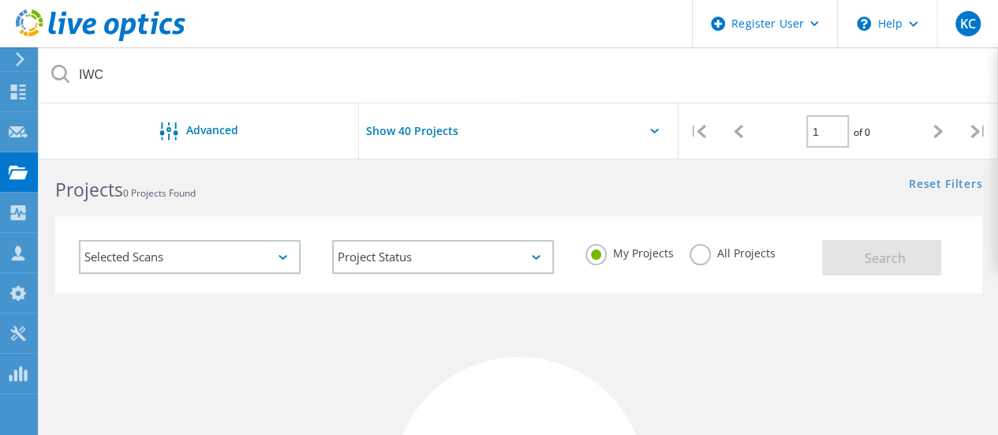
scroll to position [14, 0]
click at [241, 256] on div "Selected Scans" at bounding box center [190, 258] width 222 height 34
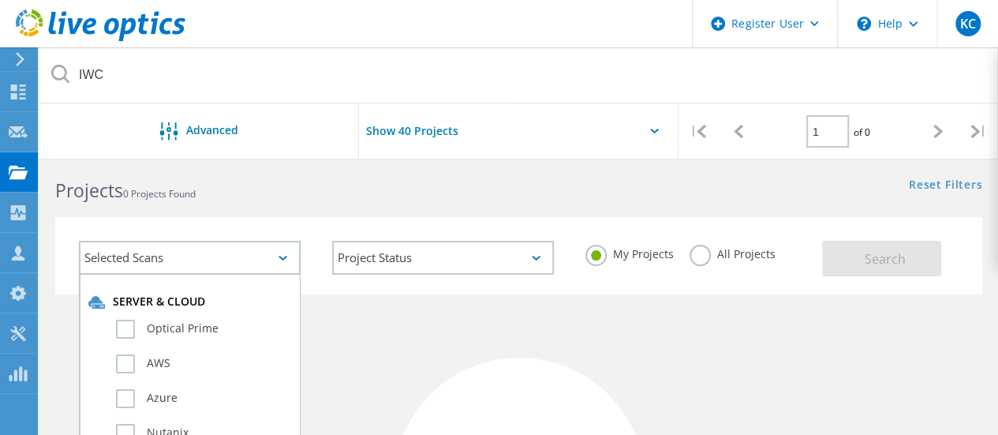
click at [244, 256] on div "Selected Scans" at bounding box center [190, 258] width 222 height 34
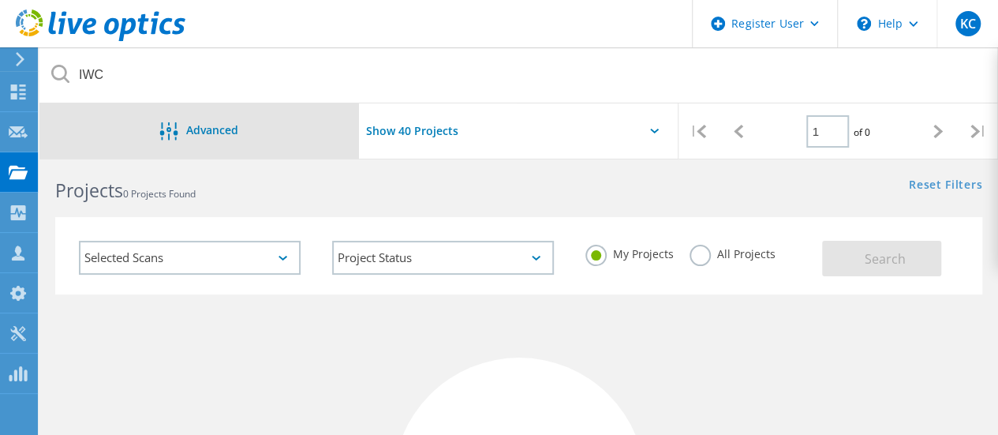
click at [230, 135] on span "Advanced" at bounding box center [212, 130] width 52 height 11
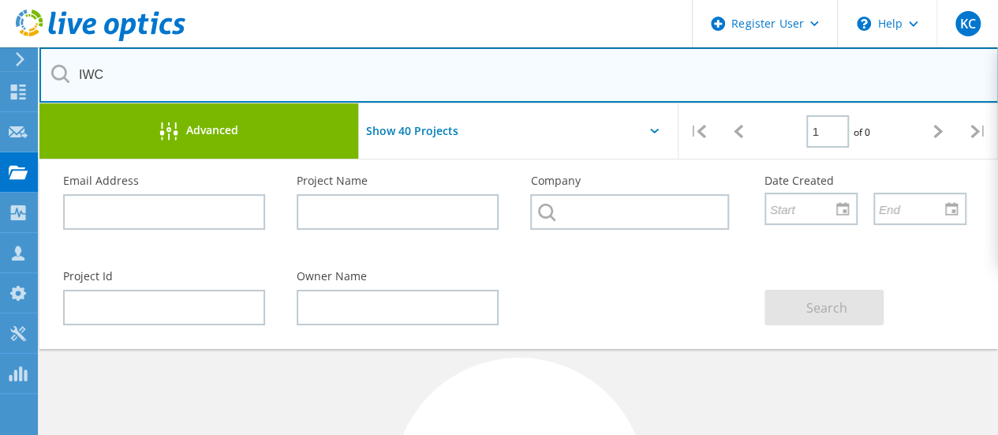
click at [119, 80] on input "IWC" at bounding box center [518, 74] width 959 height 55
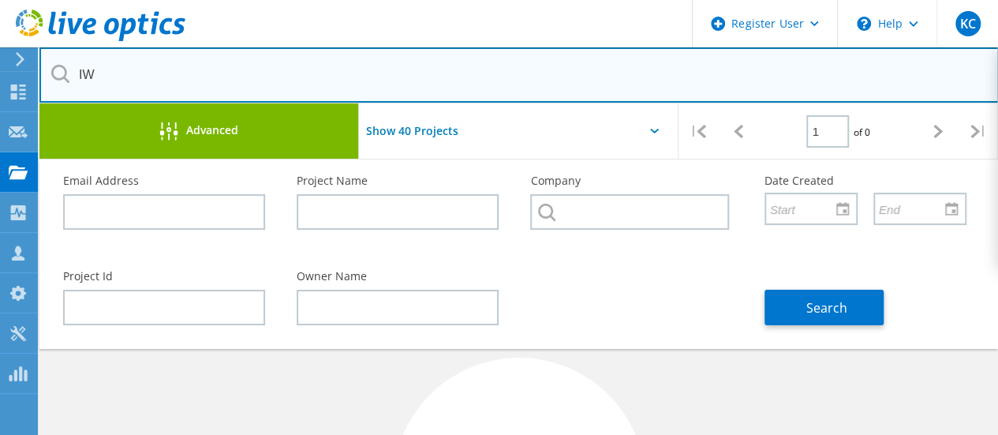
type input "I"
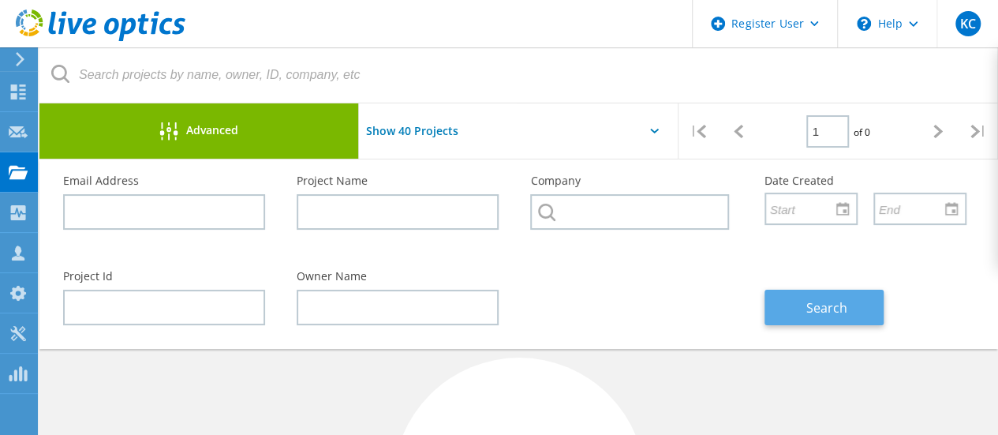
click at [849, 312] on button "Search" at bounding box center [823, 307] width 119 height 35
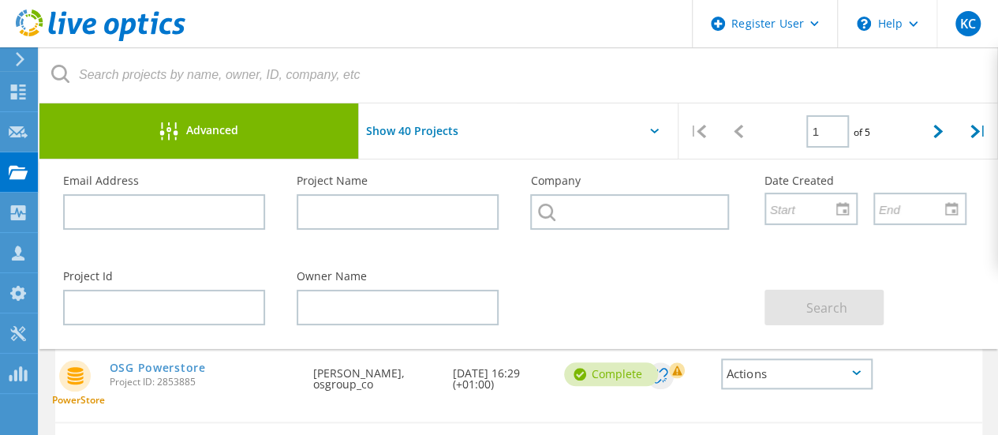
scroll to position [689, 0]
click at [166, 364] on link "OSG Powerstore" at bounding box center [158, 369] width 96 height 11
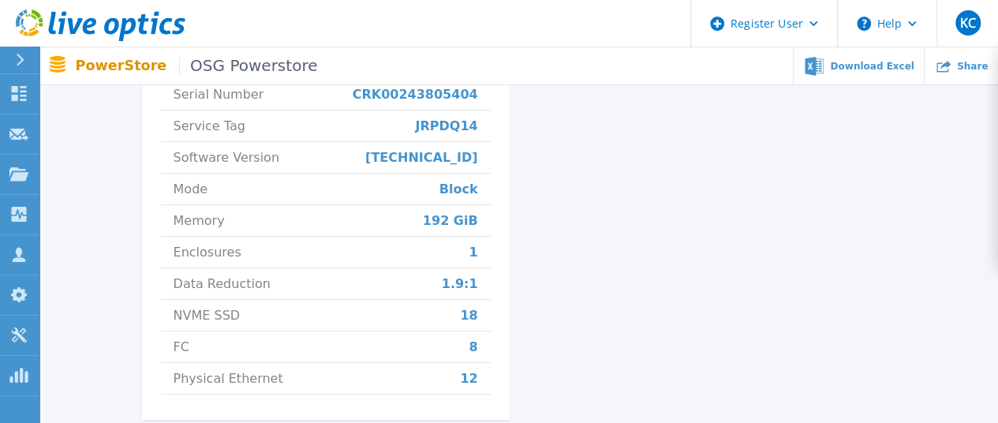
scroll to position [749, 0]
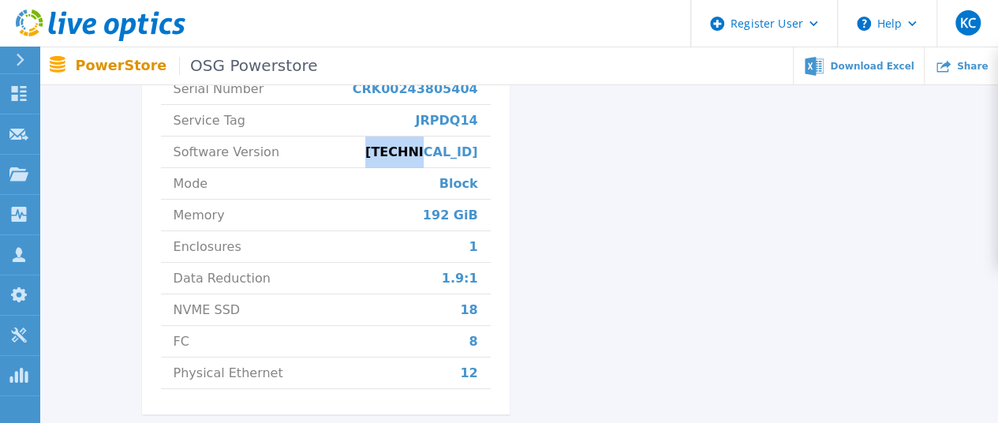
drag, startPoint x: 458, startPoint y: 151, endPoint x: 435, endPoint y: 152, distance: 22.9
click at [435, 151] on li "Software Version [TECHNICAL_ID]" at bounding box center [326, 152] width 330 height 32
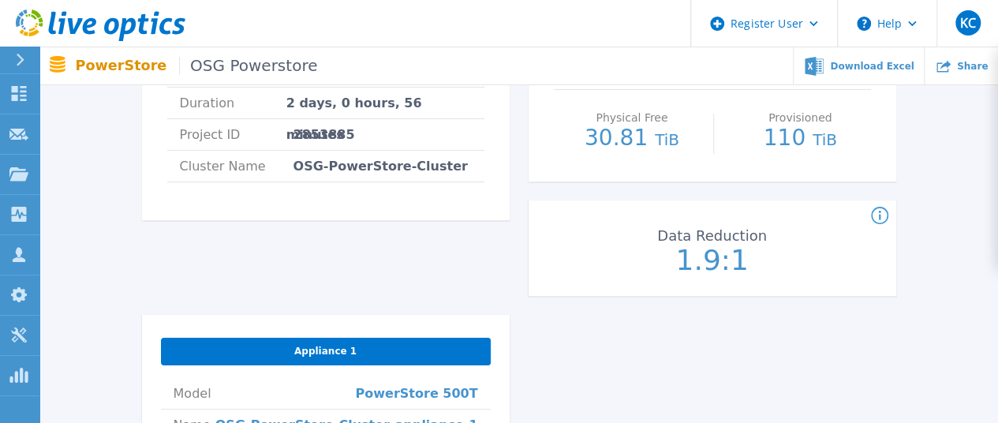
scroll to position [380, 0]
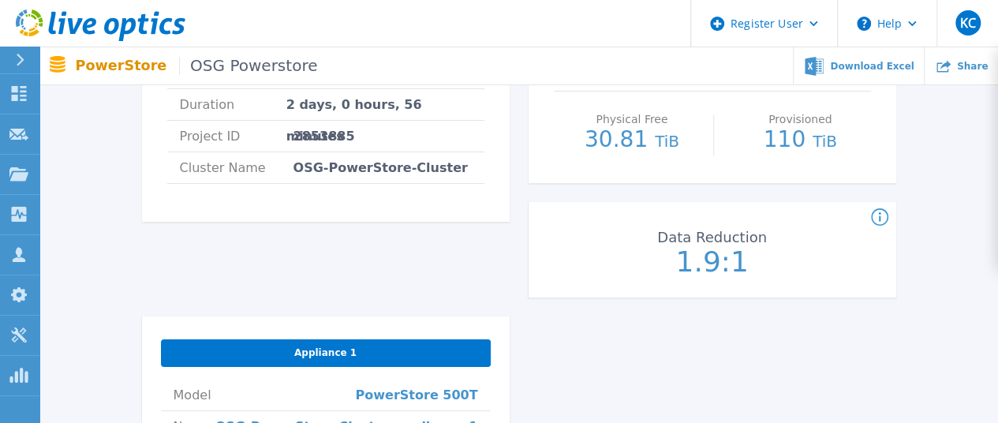
click at [245, 65] on span "OSG Powerstore" at bounding box center [248, 66] width 138 height 18
click at [207, 65] on span "OSG Powerstore" at bounding box center [248, 66] width 138 height 18
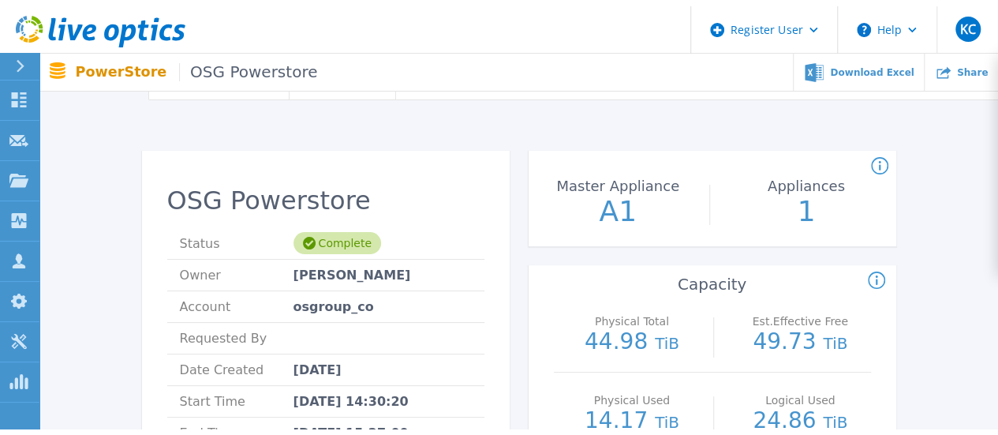
scroll to position [0, 0]
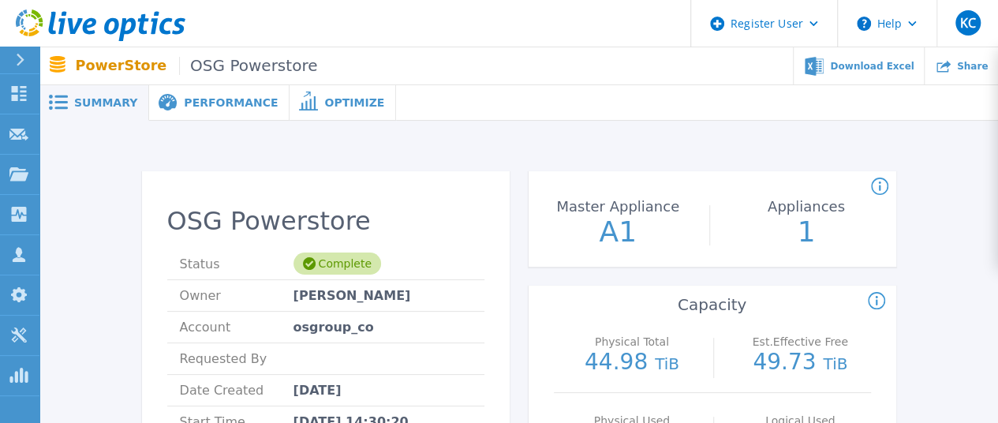
click at [212, 93] on div "Performance" at bounding box center [219, 102] width 140 height 35
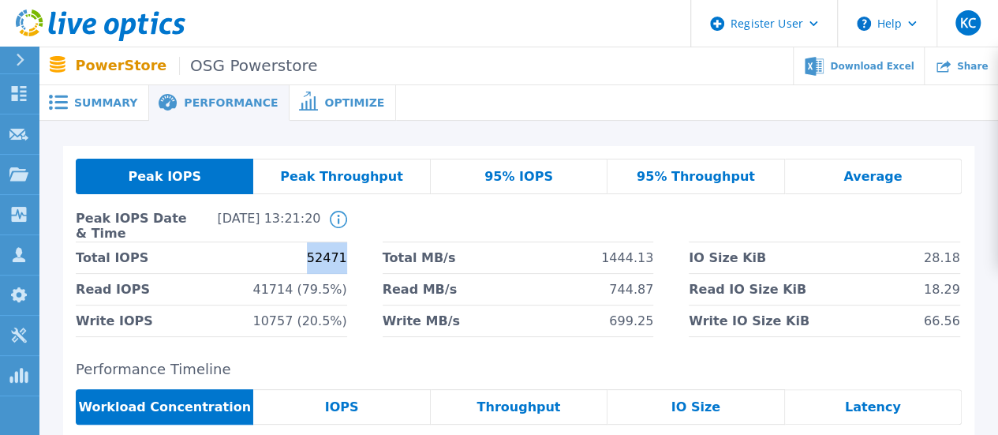
drag, startPoint x: 317, startPoint y: 253, endPoint x: 436, endPoint y: 257, distance: 119.2
click at [344, 256] on li "Total IOPS 52471" at bounding box center [211, 258] width 271 height 32
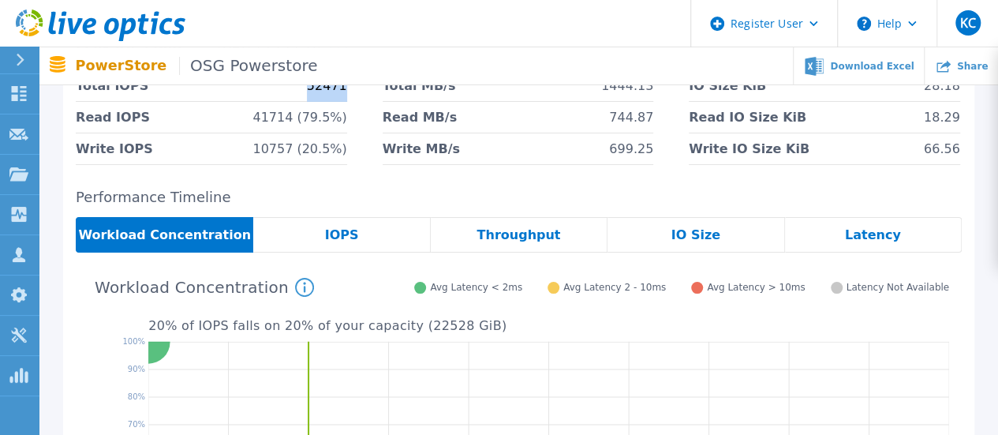
scroll to position [172, 0]
click at [333, 252] on div "IOPS" at bounding box center [341, 234] width 177 height 35
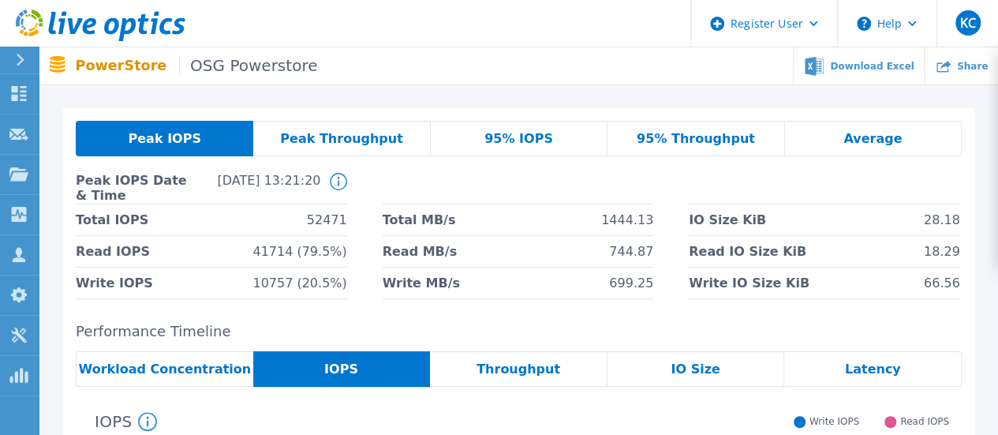
scroll to position [0, 0]
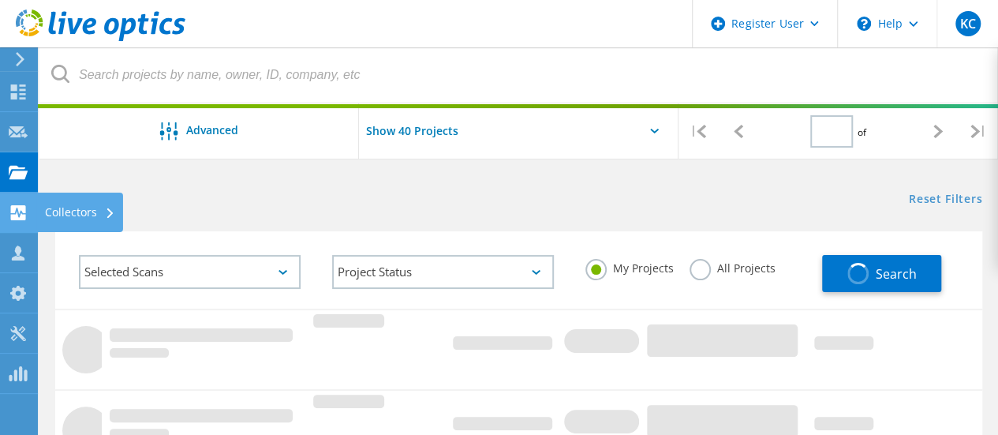
type input "1"
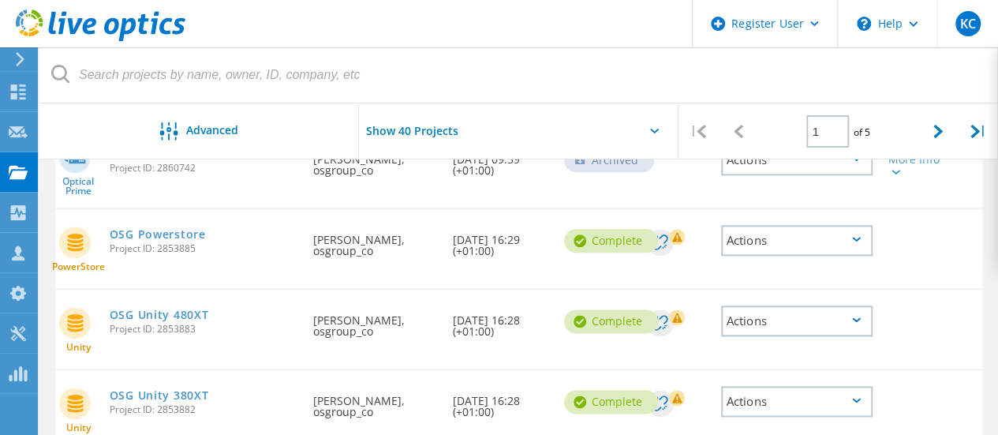
scroll to position [835, 0]
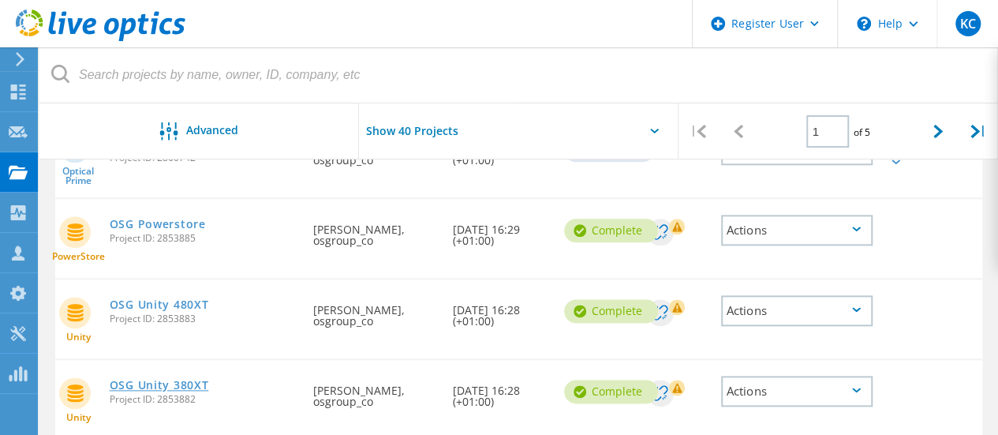
click at [158, 379] on link "OSG Unity 380XT" at bounding box center [159, 384] width 99 height 11
